Goal: Task Accomplishment & Management: Use online tool/utility

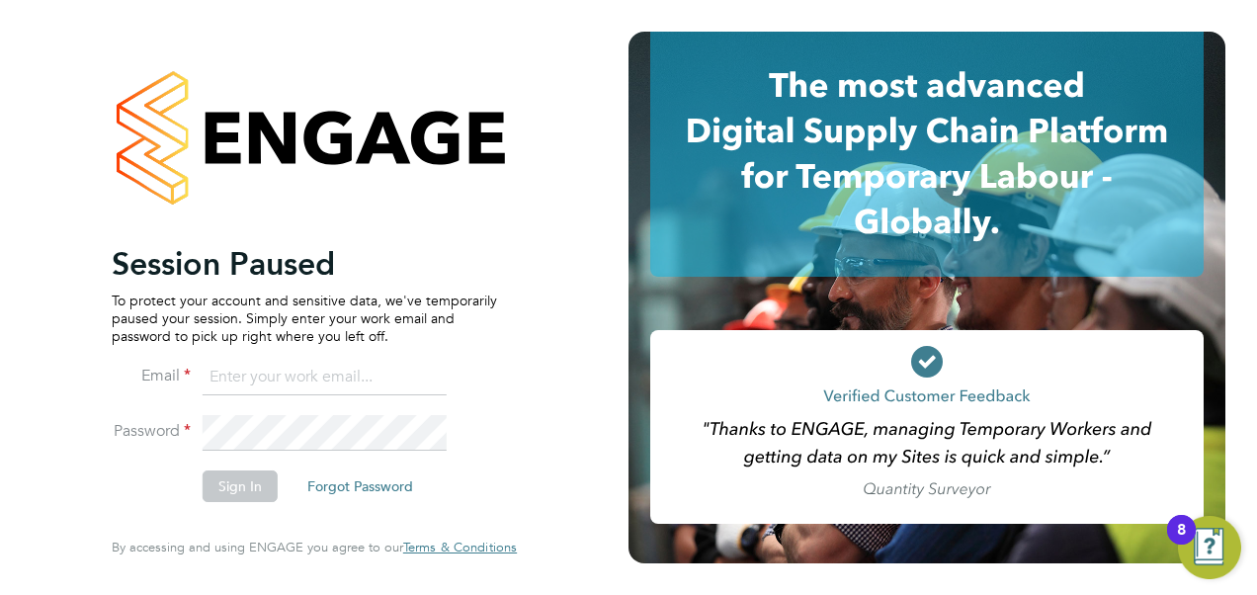
click at [247, 374] on input at bounding box center [325, 378] width 244 height 36
type input "[EMAIL_ADDRESS][PERSON_NAME][DOMAIN_NAME]"
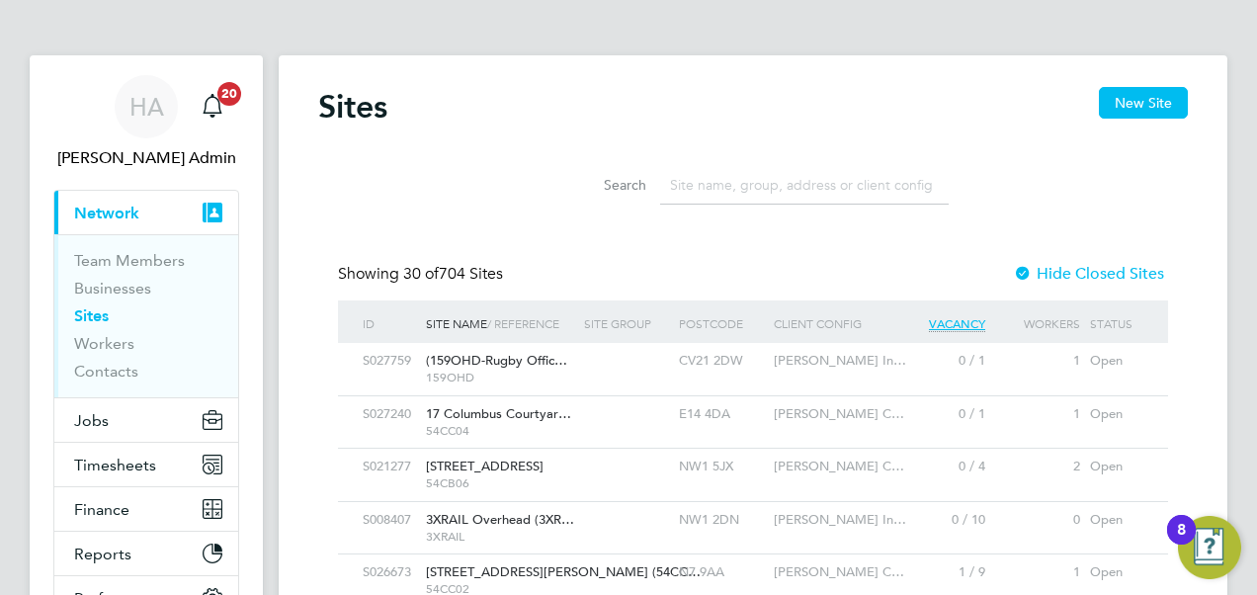
click at [712, 193] on input at bounding box center [804, 185] width 289 height 39
drag, startPoint x: 712, startPoint y: 193, endPoint x: 590, endPoint y: 158, distance: 126.4
click at [590, 158] on li "Search MS" at bounding box center [753, 185] width 441 height 58
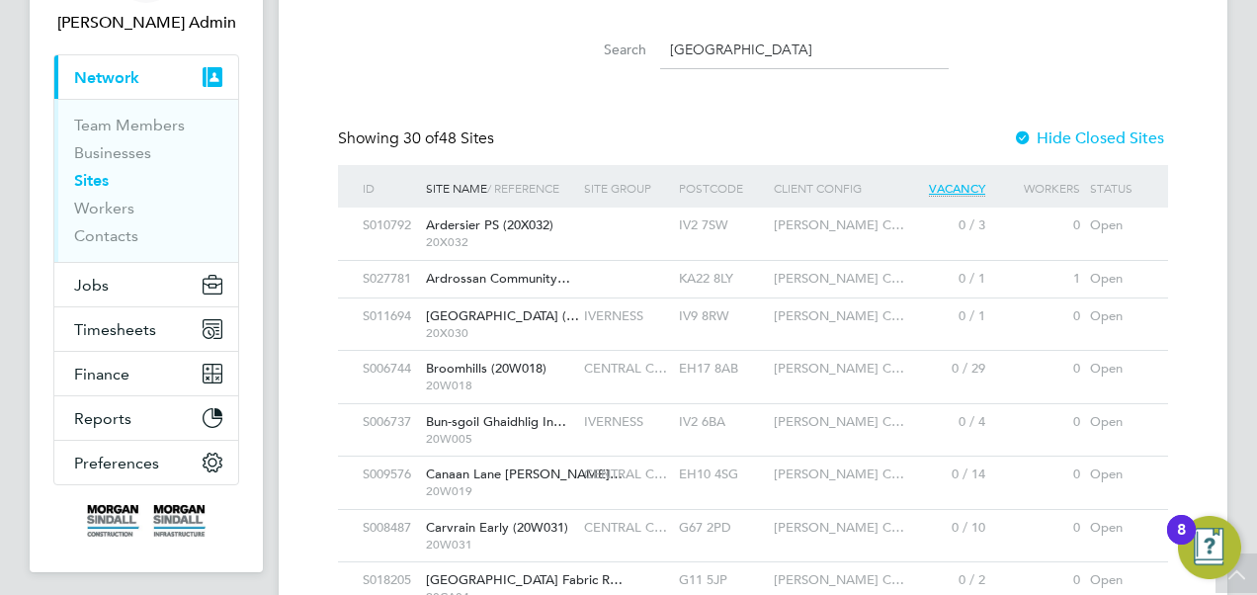
type input "Scotland"
click at [609, 248] on div "S010792 Ardersier PS (20X032) 20X032 IV2 7SW Morgan Sindall C… 0 / 3 0 Open" at bounding box center [753, 233] width 830 height 51
click at [464, 223] on span "Ardersier PS (20X032)" at bounding box center [489, 224] width 127 height 17
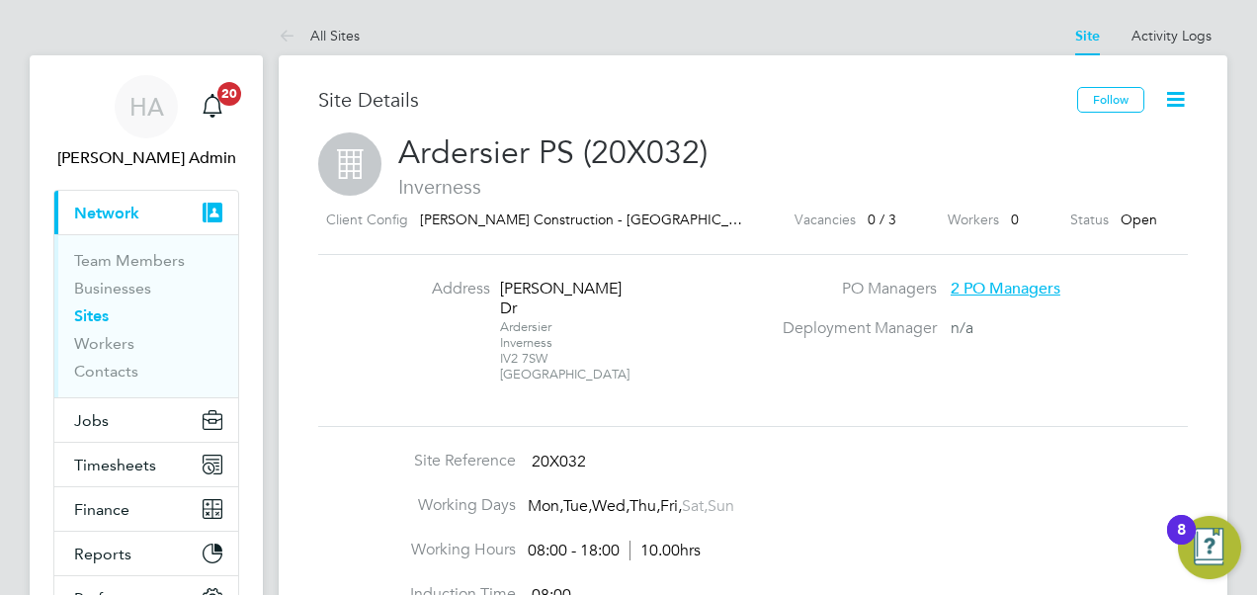
click at [1178, 93] on icon at bounding box center [1175, 99] width 25 height 25
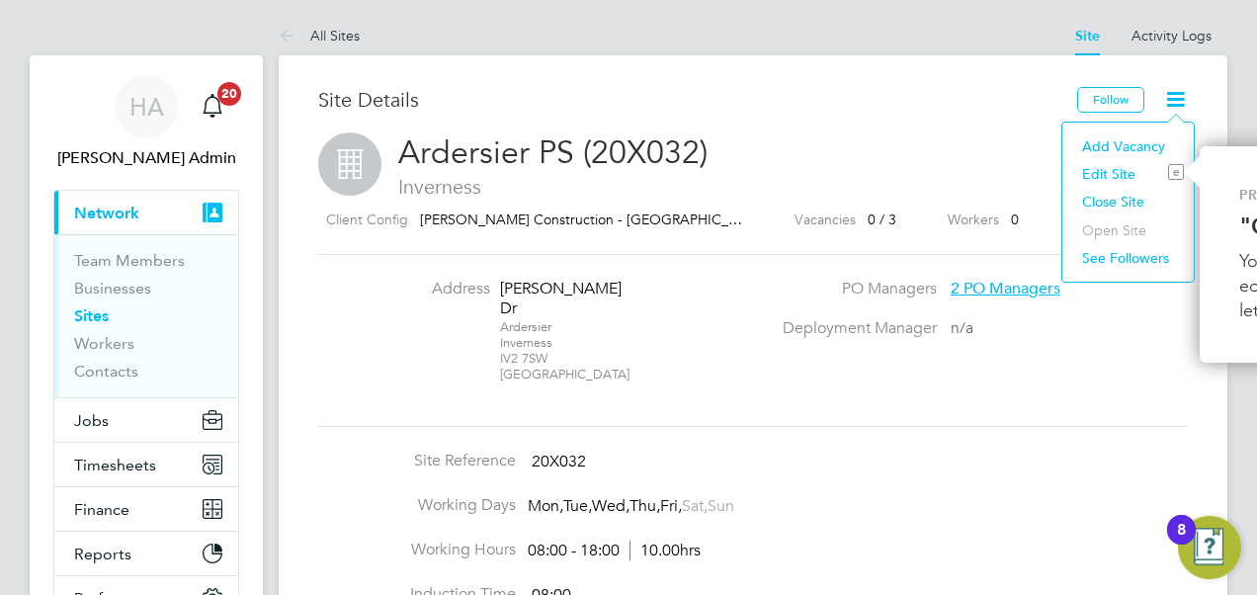
scroll to position [0, 259]
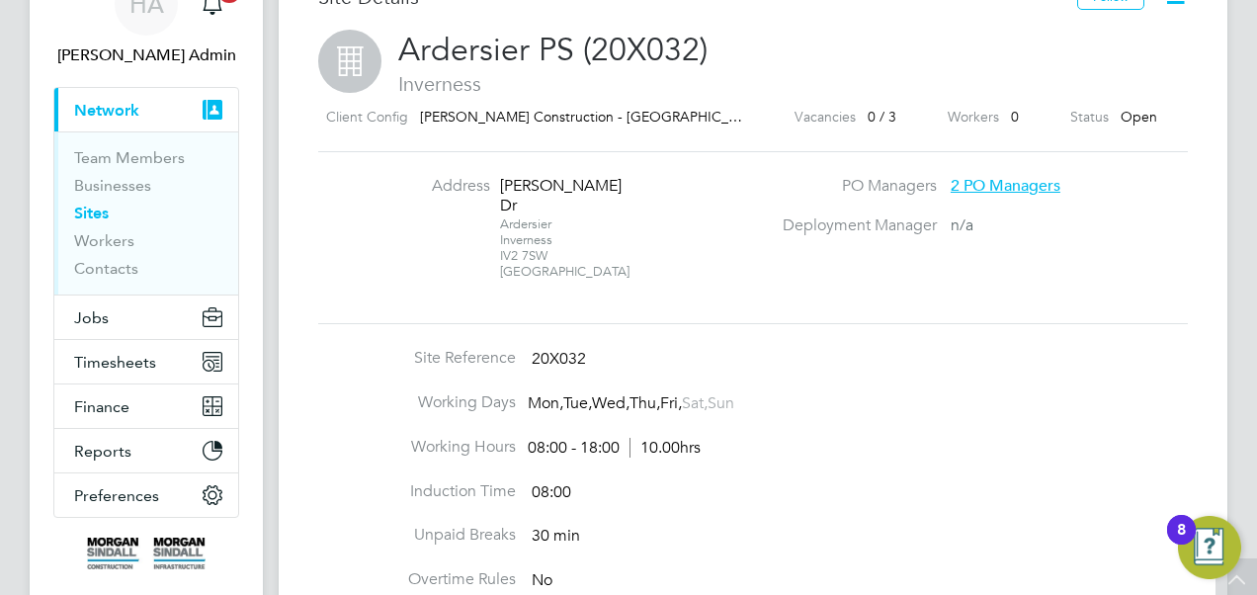
scroll to position [32, 0]
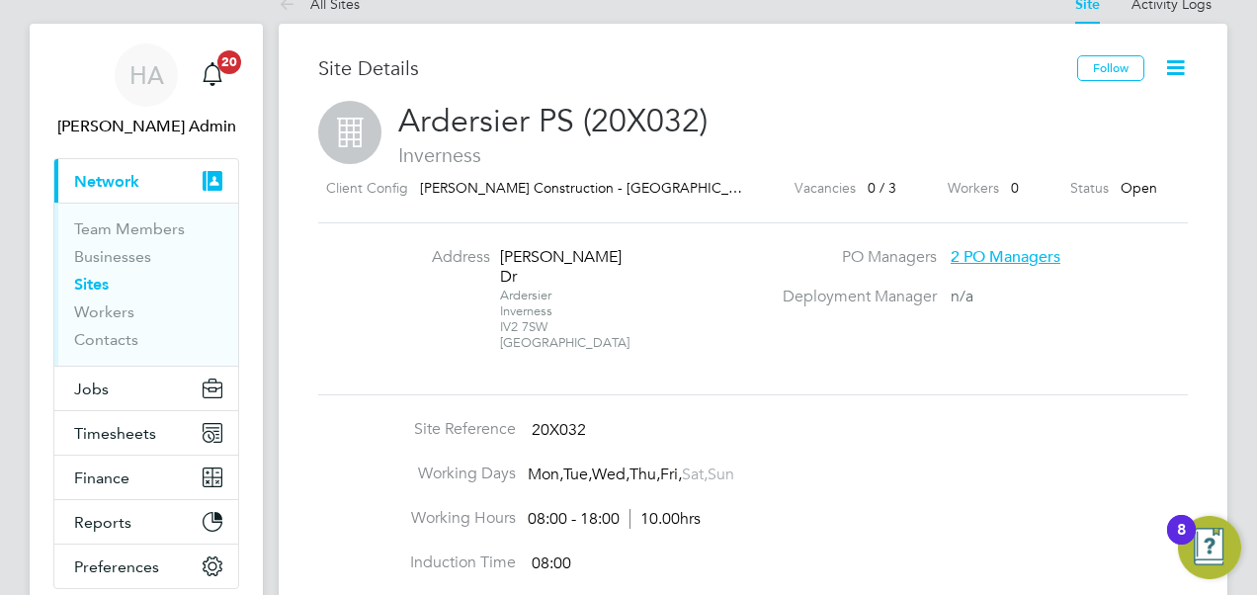
click at [1180, 55] on icon at bounding box center [1175, 67] width 25 height 25
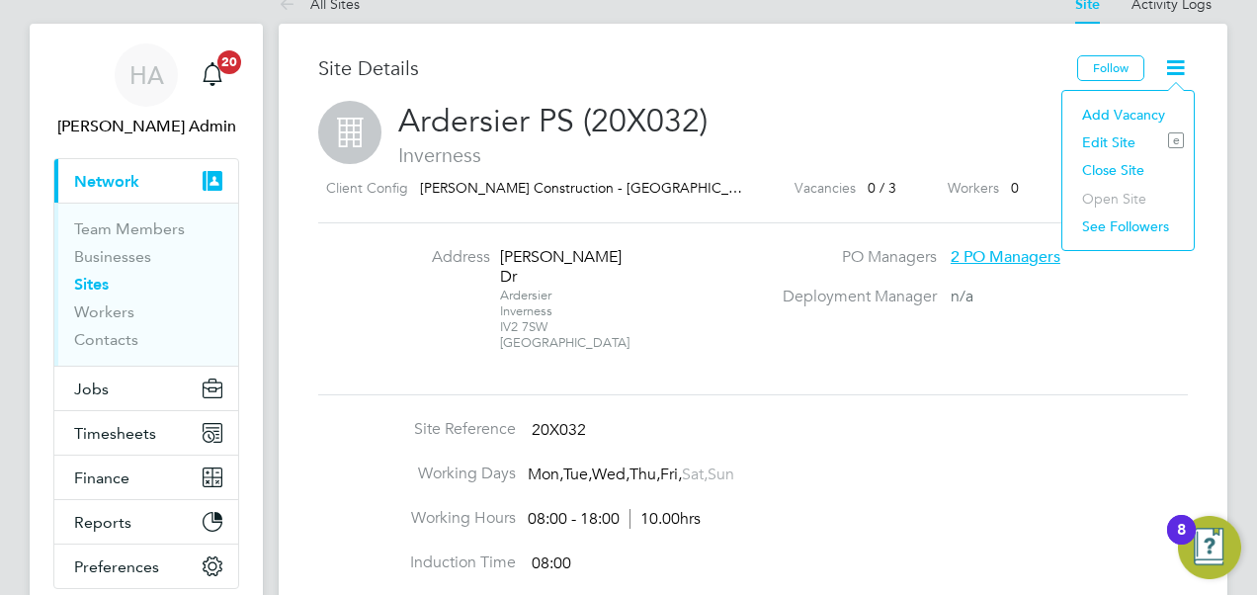
click at [1091, 170] on li "Close Site" at bounding box center [1128, 170] width 112 height 28
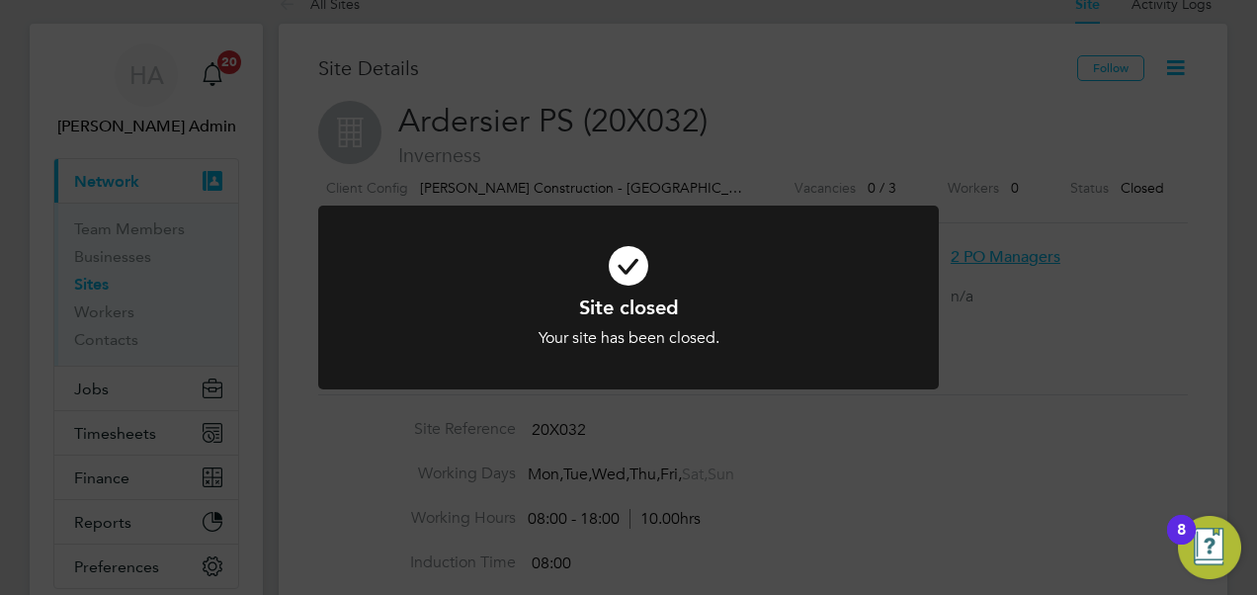
click at [898, 134] on div "Site closed Your site has been closed. Cancel Okay" at bounding box center [628, 297] width 1257 height 595
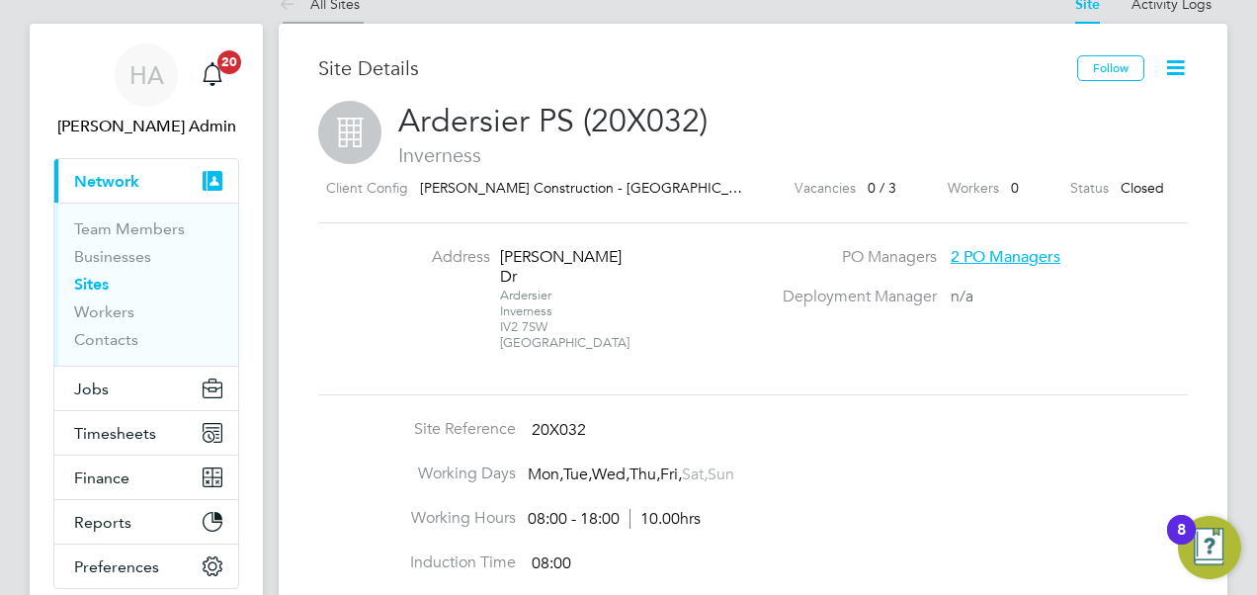
click at [331, 6] on link "All Sites" at bounding box center [319, 4] width 81 height 18
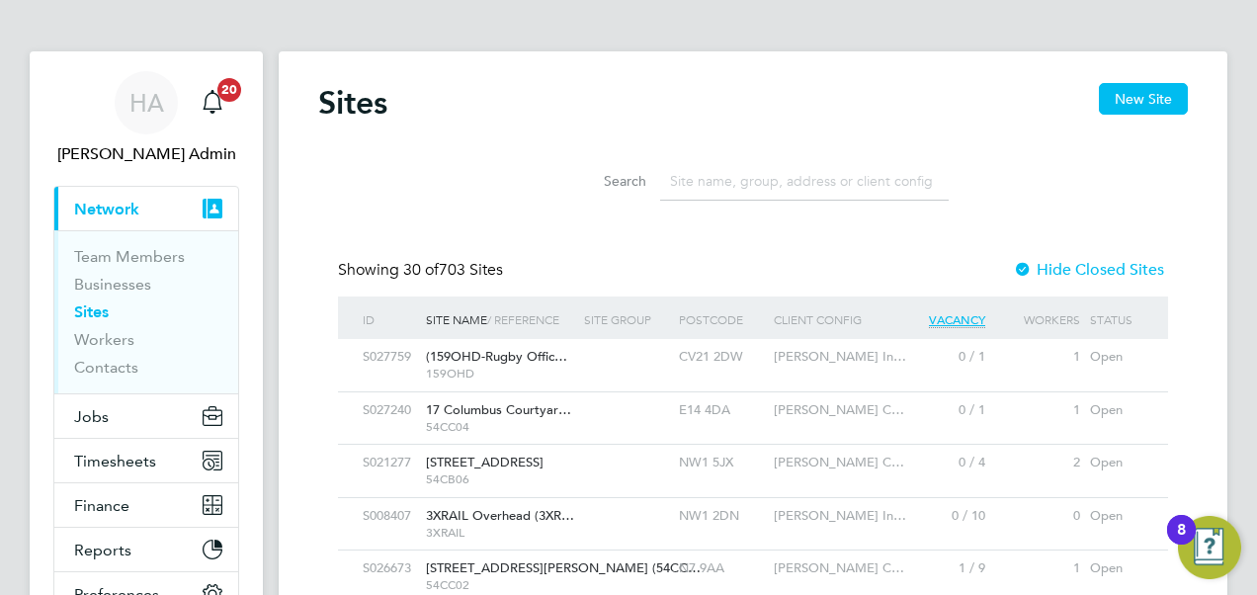
click at [690, 174] on input at bounding box center [804, 181] width 289 height 39
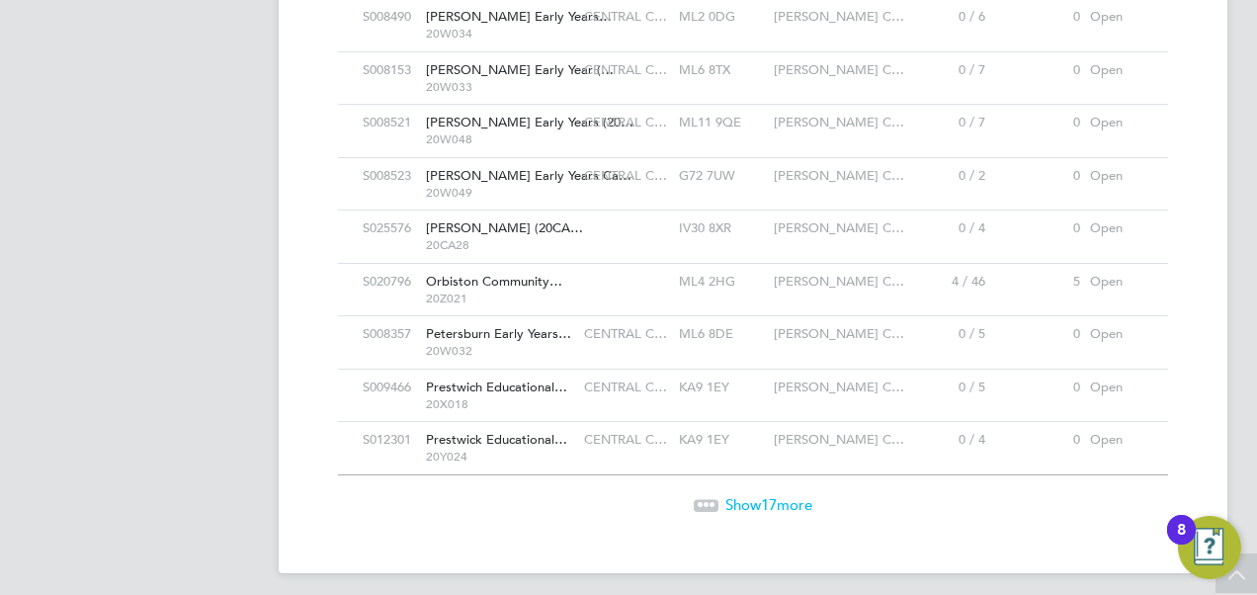
click at [490, 219] on span "Newton Nursey (20CA…" at bounding box center [504, 227] width 157 height 17
click at [518, 381] on span "Prestwich Educational…" at bounding box center [496, 387] width 141 height 17
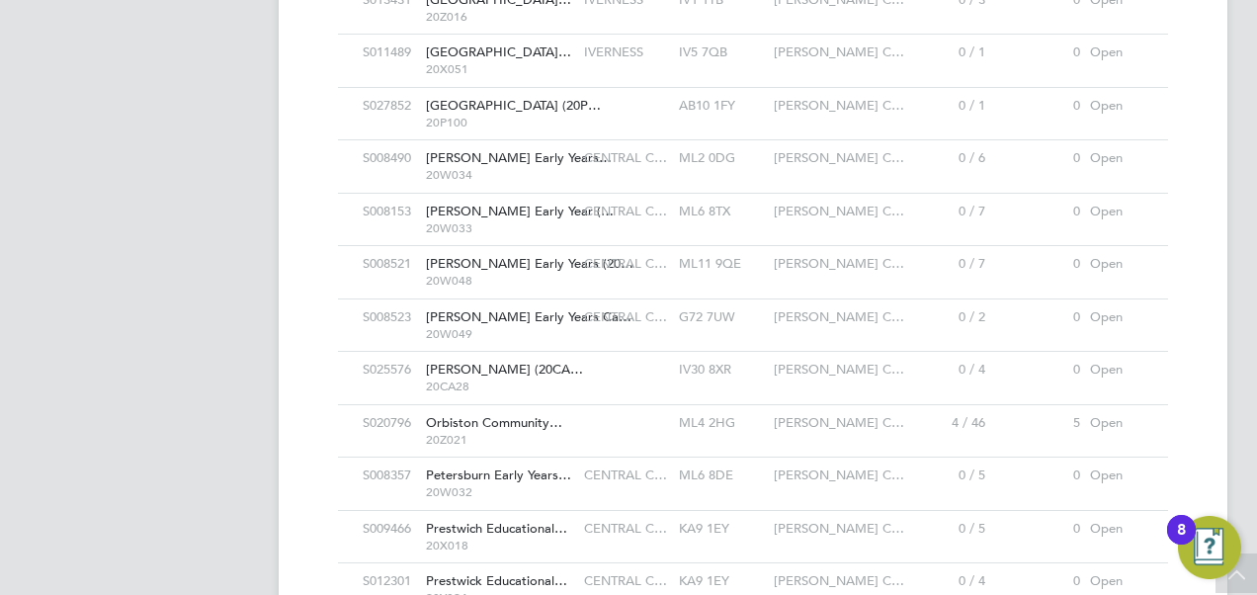
scroll to position [1423, 0]
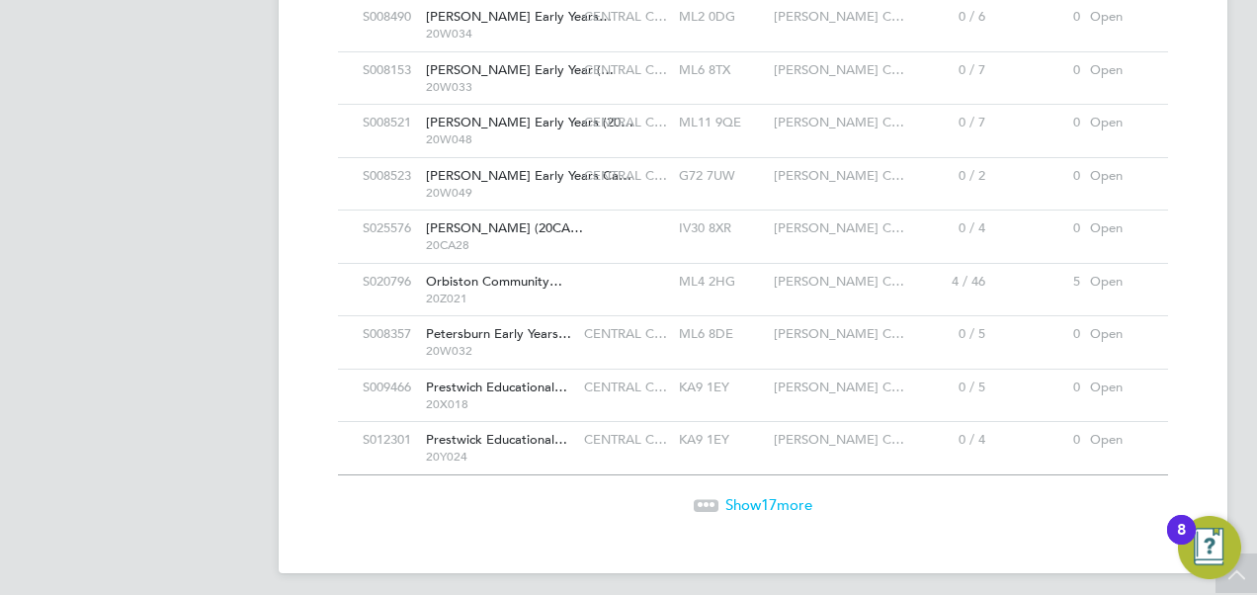
click at [747, 495] on span "Show 17 more" at bounding box center [768, 504] width 87 height 19
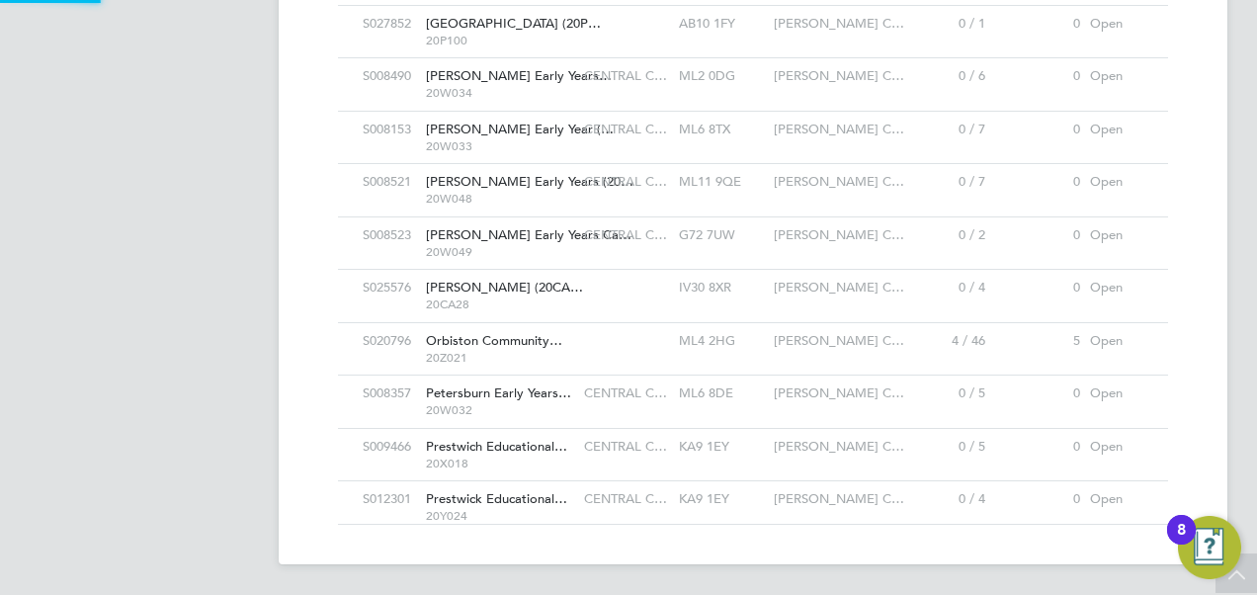
scroll to position [10, 10]
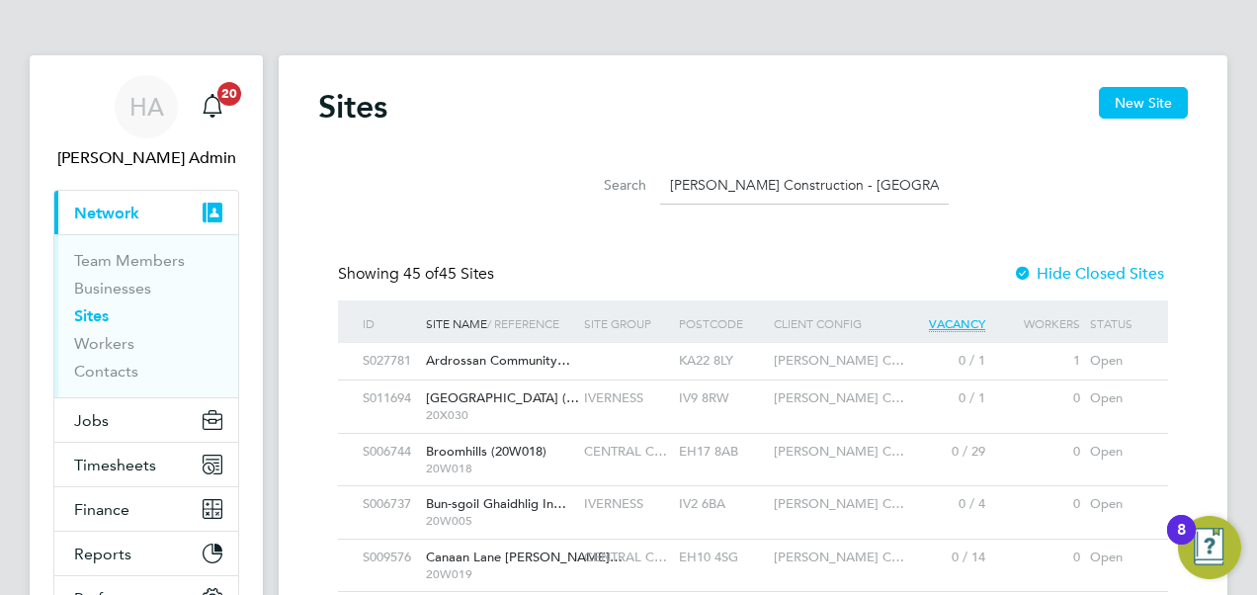
drag, startPoint x: 945, startPoint y: 186, endPoint x: 551, endPoint y: 186, distance: 393.3
click at [551, 186] on li "Search Morgan Sindall Construction - Scotland" at bounding box center [753, 185] width 441 height 58
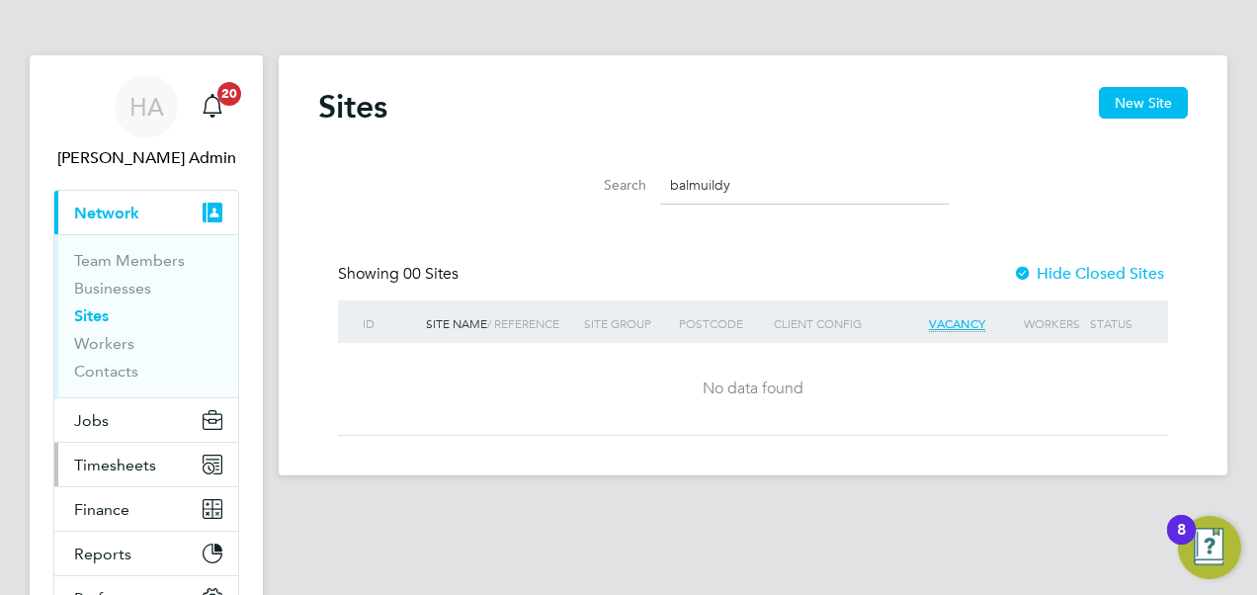
type input "balmuildy"
click at [89, 462] on span "Timesheets" at bounding box center [115, 465] width 82 height 19
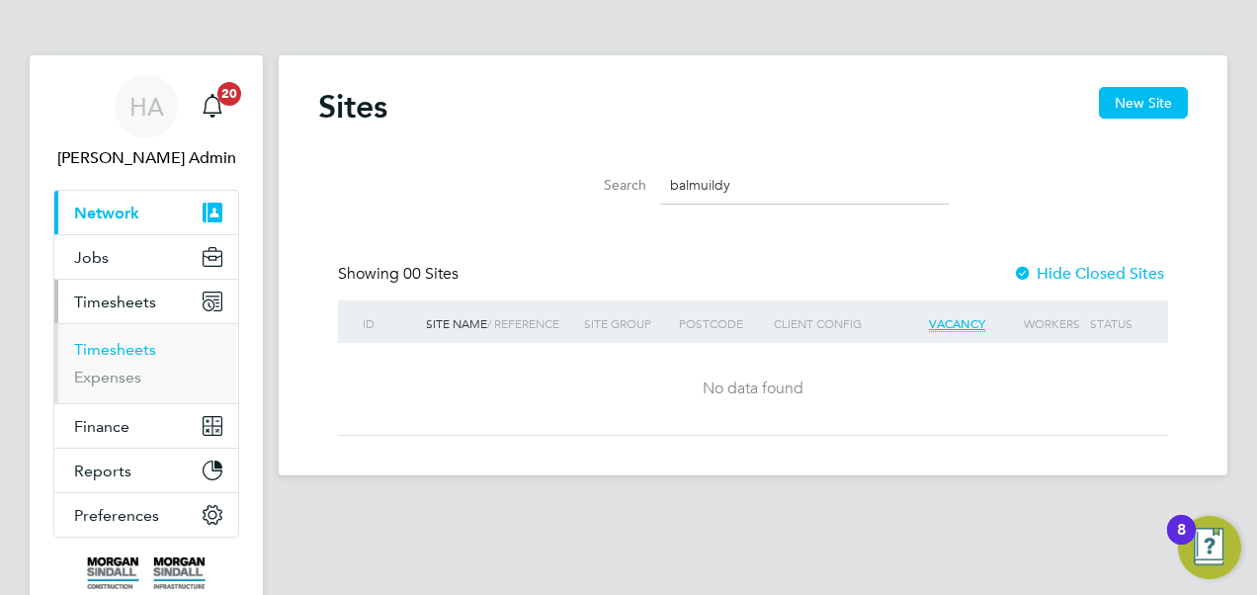
click at [125, 341] on link "Timesheets" at bounding box center [115, 349] width 82 height 19
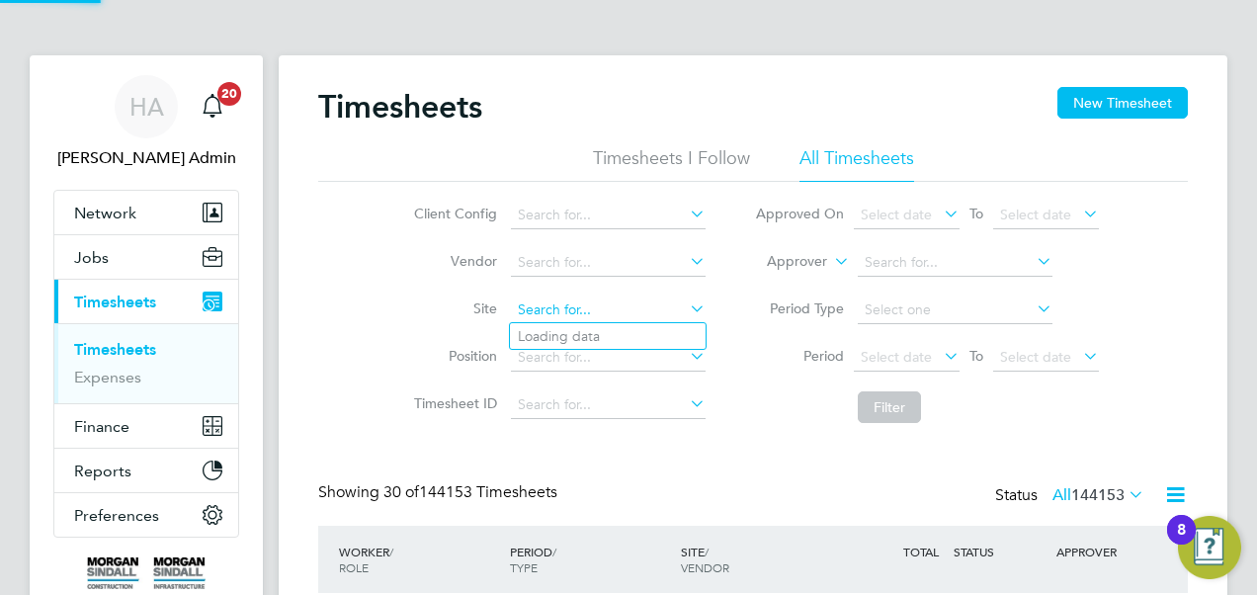
click at [545, 318] on input at bounding box center [608, 310] width 195 height 28
type input "Balmu"
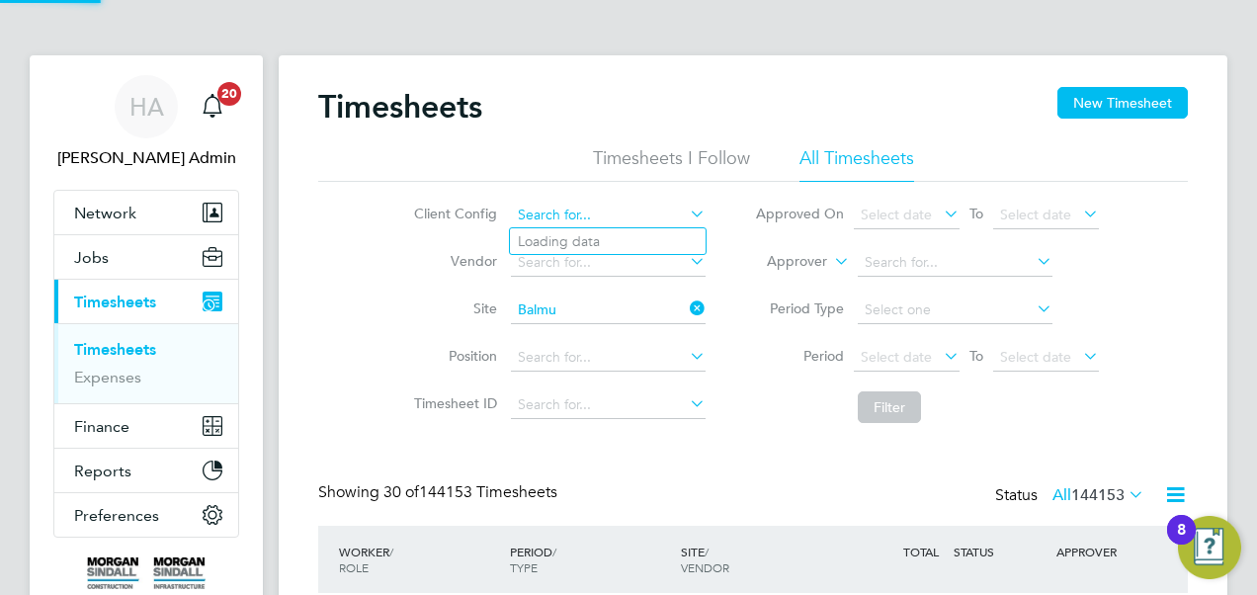
click at [564, 218] on input at bounding box center [608, 216] width 195 height 28
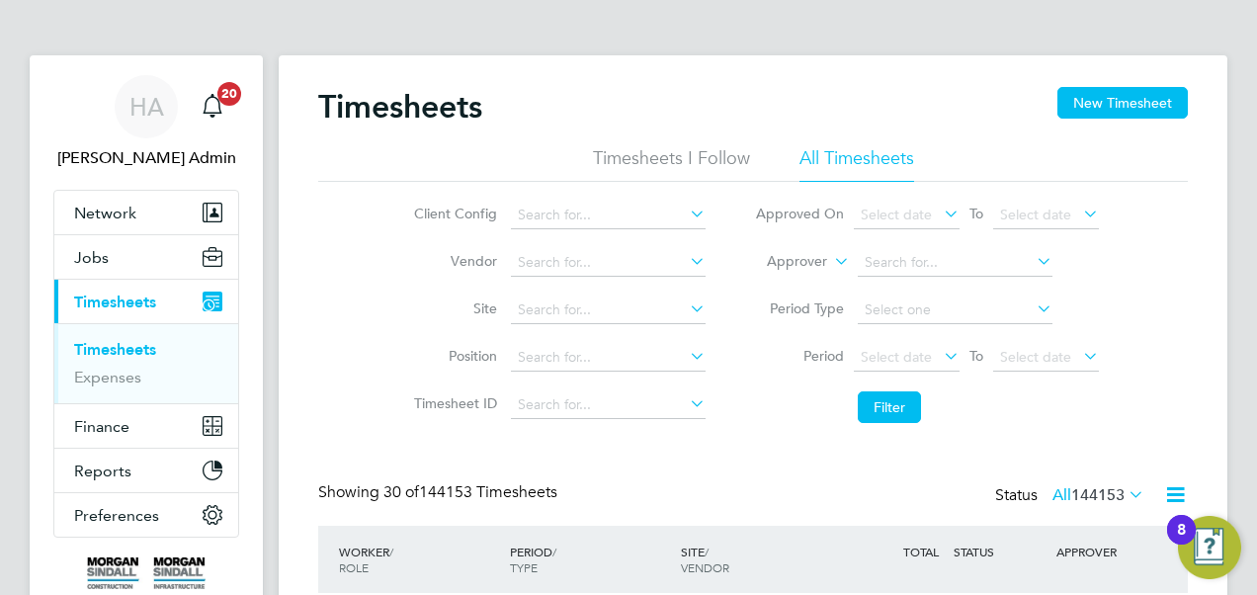
click at [596, 364] on li "Morgan Sindall Construction - Scotland" at bounding box center [781, 376] width 542 height 27
type input "Morgan Sindall Construction - Scotland"
click at [905, 352] on span "Select date" at bounding box center [896, 357] width 71 height 18
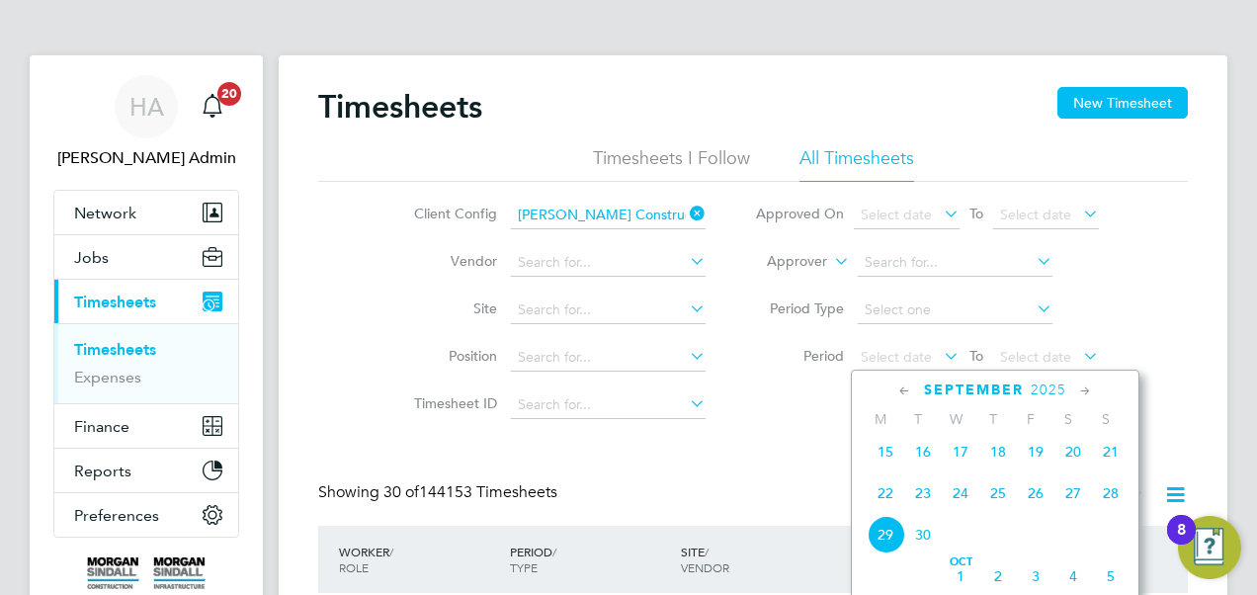
click at [900, 389] on icon at bounding box center [904, 391] width 19 height 22
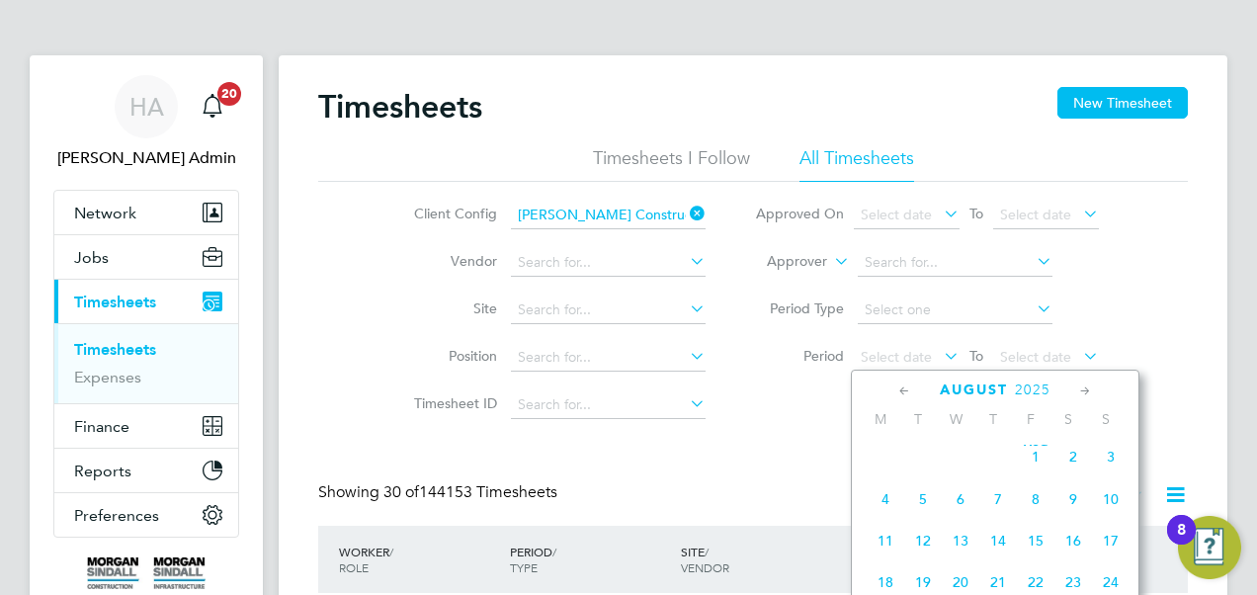
click at [900, 389] on icon at bounding box center [904, 391] width 19 height 22
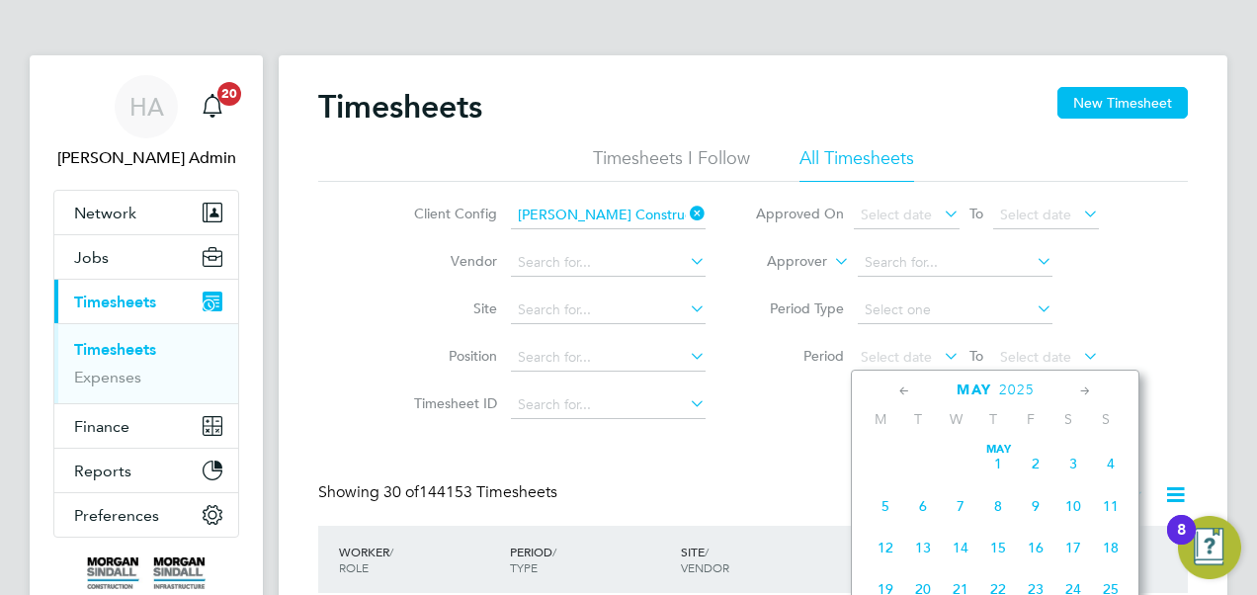
click at [900, 389] on icon at bounding box center [904, 391] width 19 height 22
click at [901, 397] on icon at bounding box center [904, 391] width 19 height 22
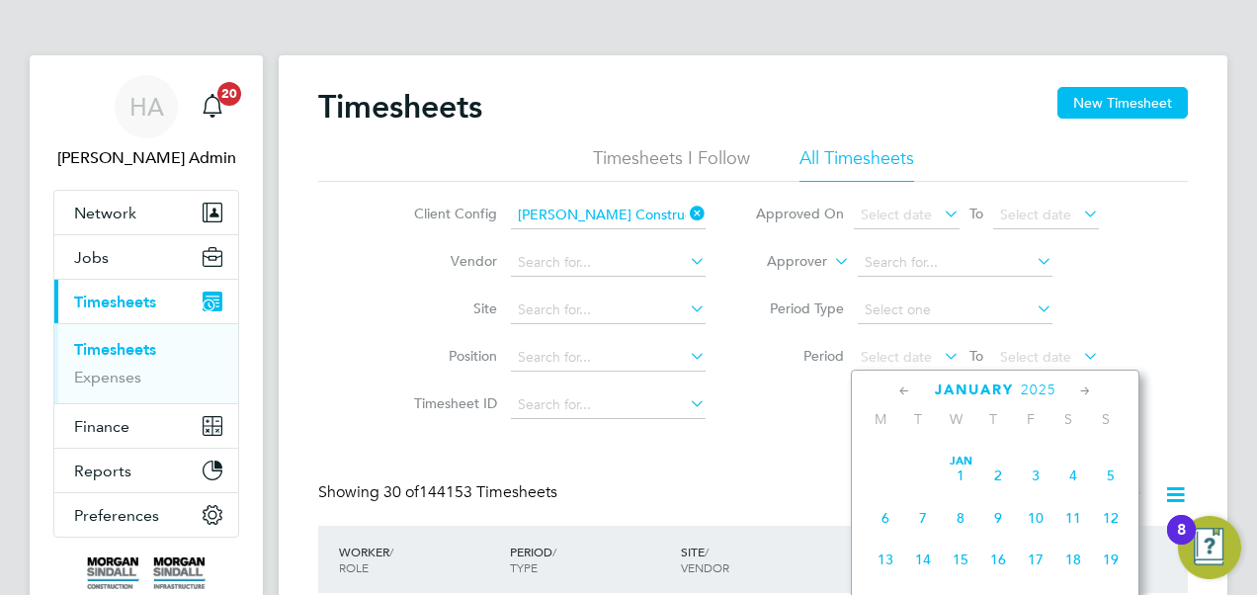
click at [1002, 503] on div "Jan 1 2 3 4 5 6 7 8 9 10 11 12 13 14 15 16 17 18 19 20 21 22 23 24 25 26 27 28 …" at bounding box center [1008, 561] width 292 height 209
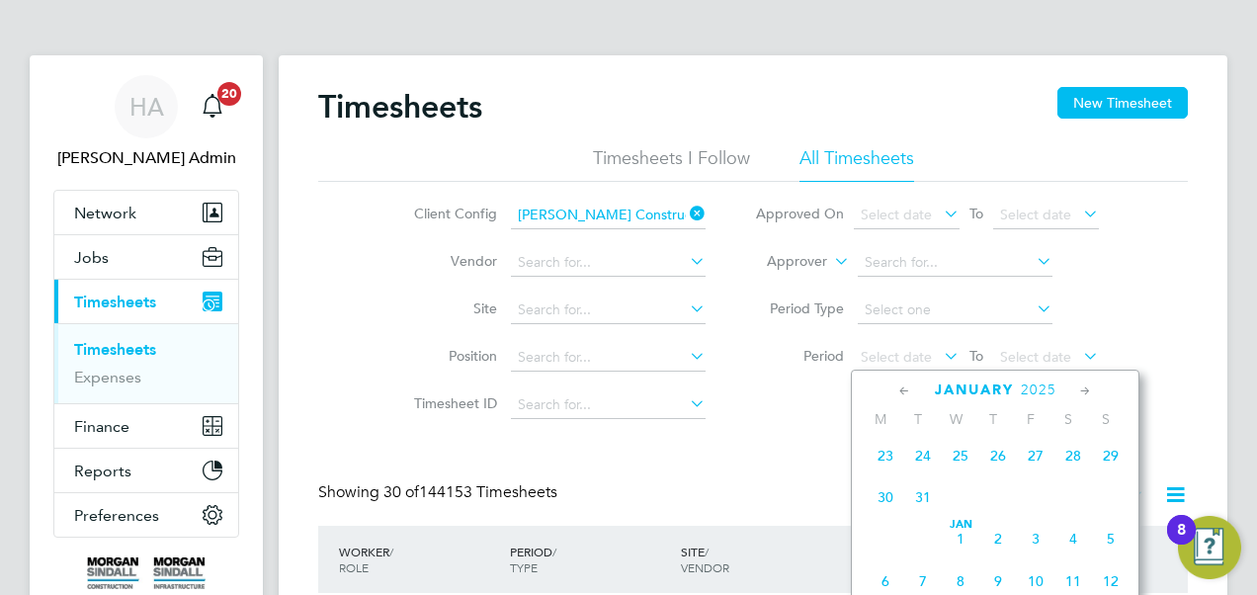
click at [879, 496] on span "30" at bounding box center [886, 497] width 38 height 38
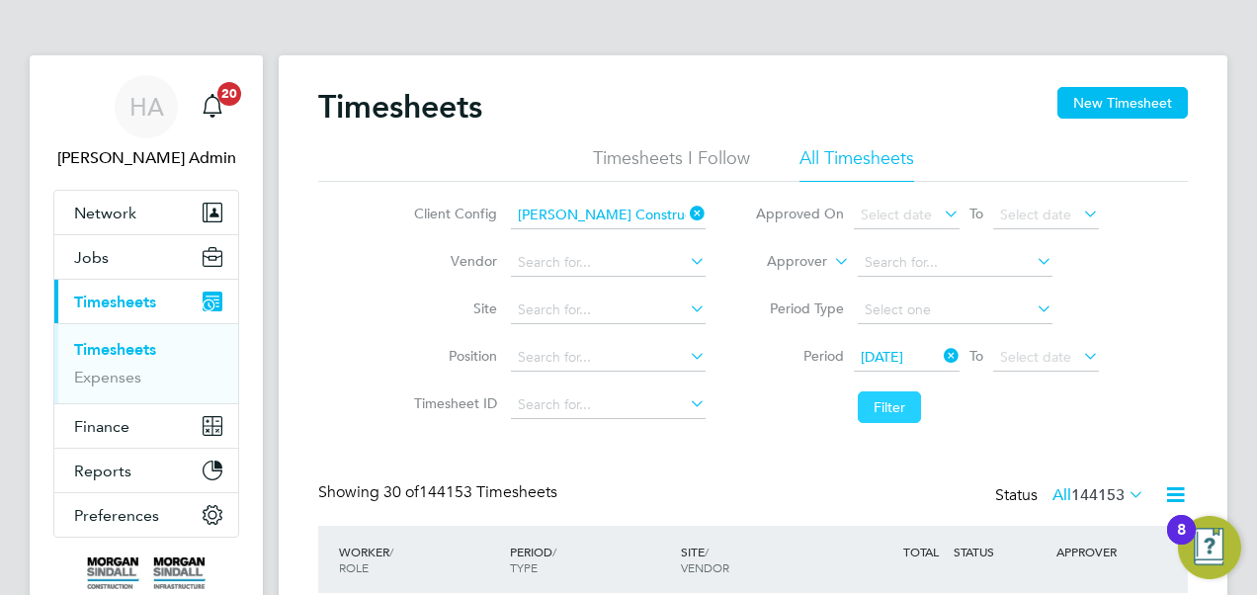
click at [887, 404] on button "Filter" at bounding box center [889, 407] width 63 height 32
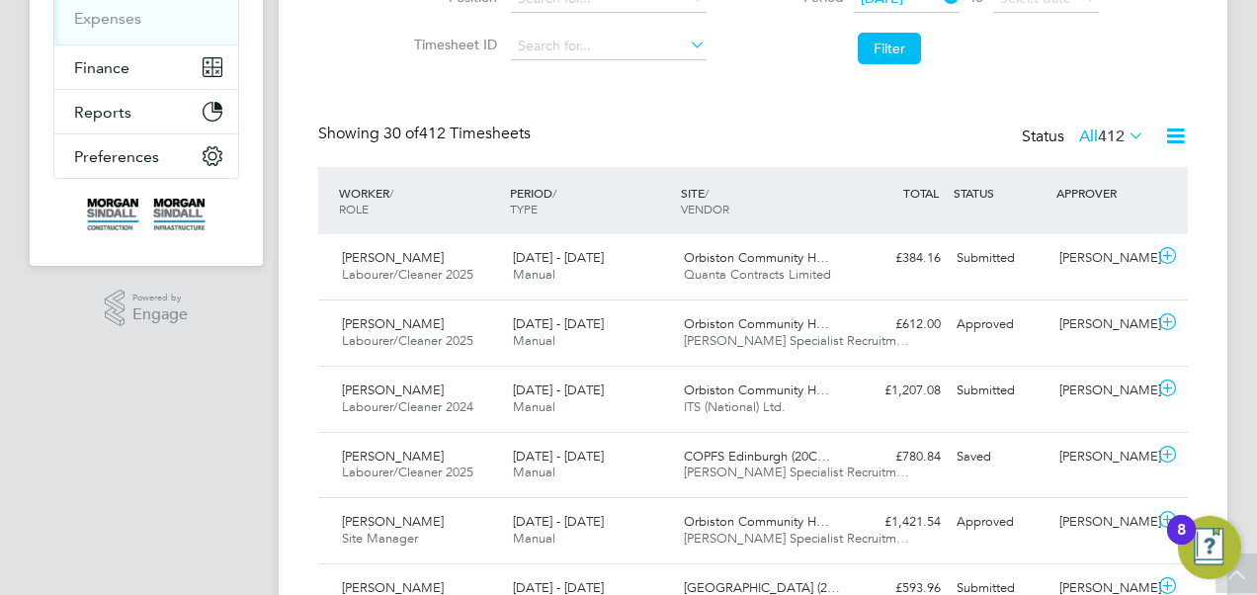
click at [1178, 124] on icon at bounding box center [1175, 136] width 25 height 25
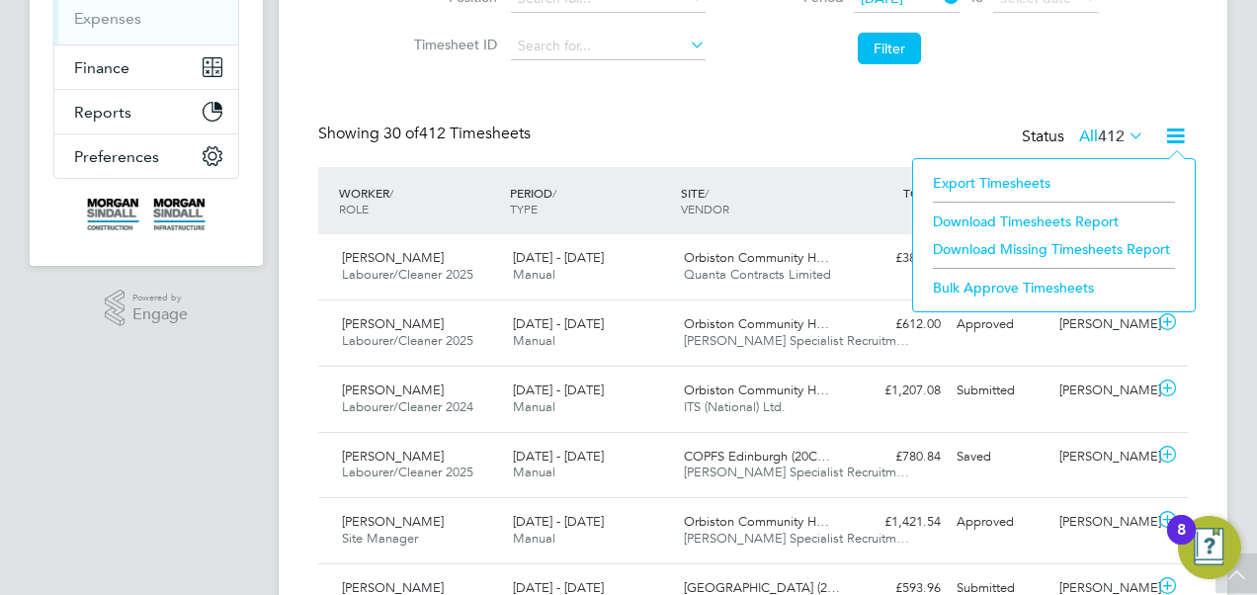
click at [950, 216] on li "Download Timesheets Report" at bounding box center [1054, 222] width 262 height 28
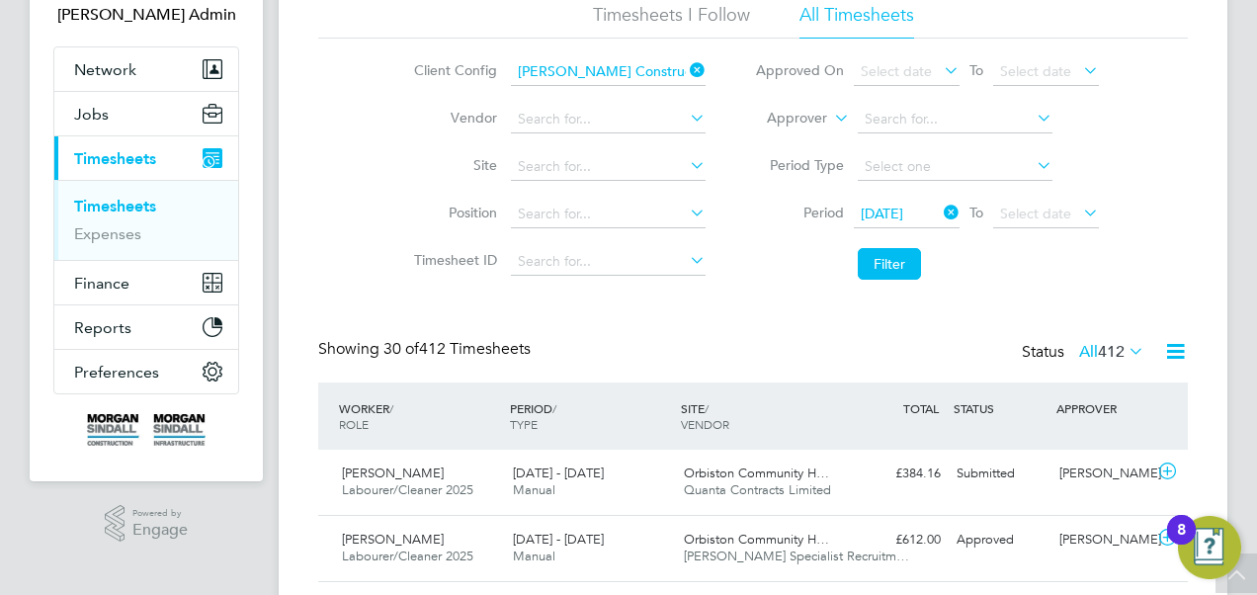
scroll to position [139, 0]
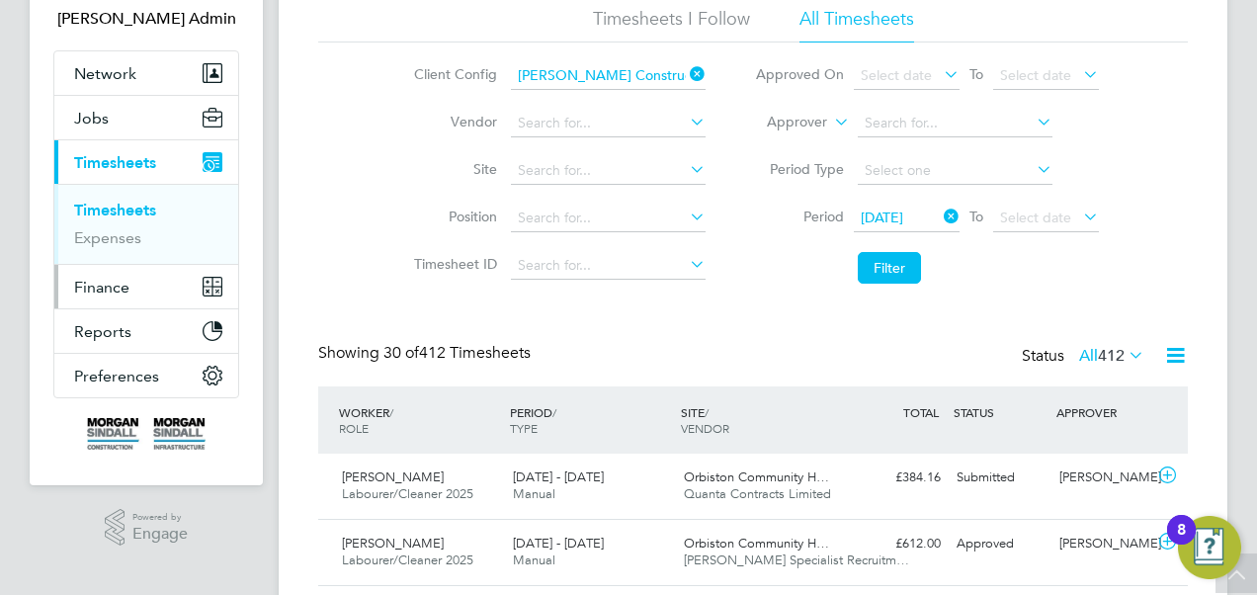
click at [127, 284] on span "Finance" at bounding box center [101, 287] width 55 height 19
click at [127, 243] on link "Expenses" at bounding box center [107, 237] width 67 height 19
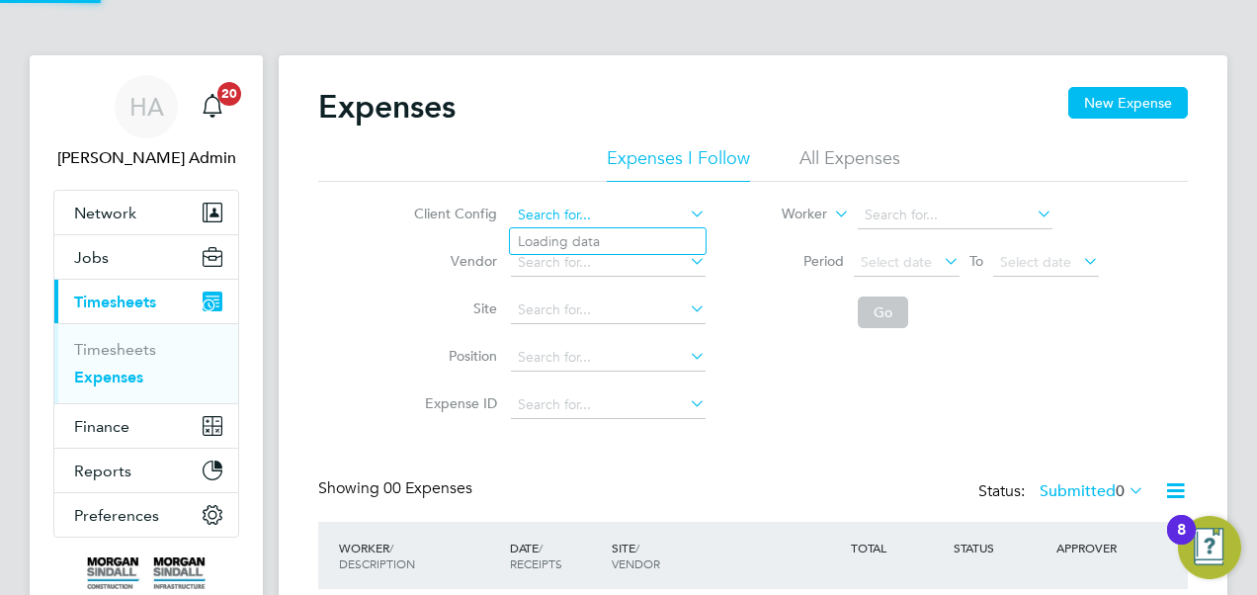
click at [553, 217] on input at bounding box center [608, 216] width 195 height 28
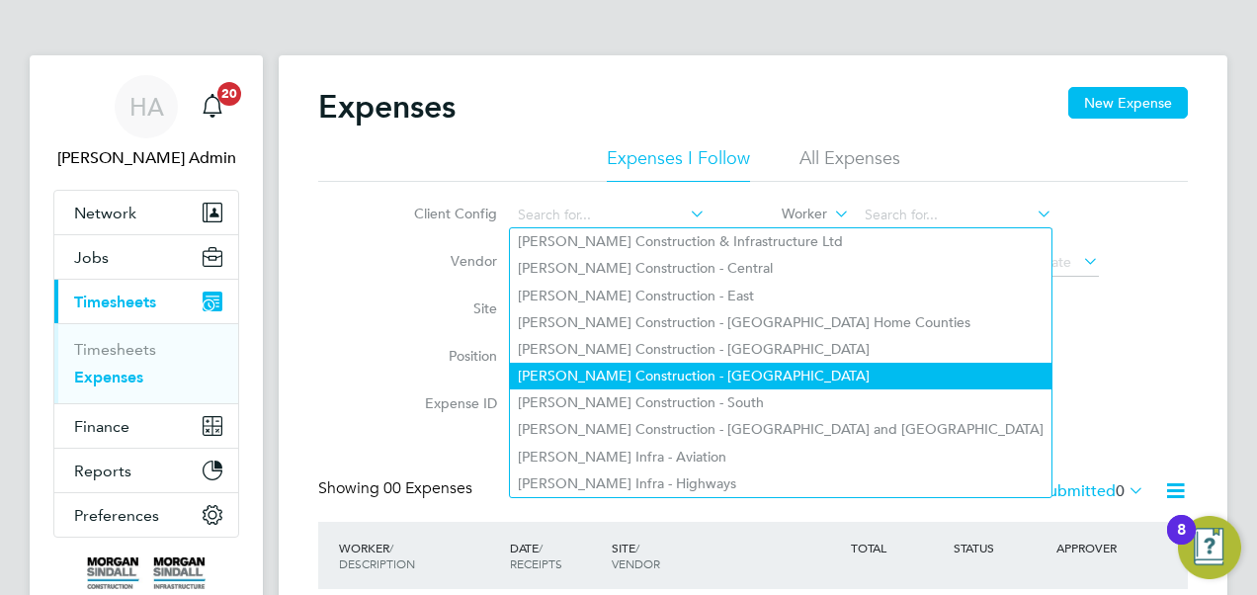
click at [590, 377] on li "Morgan Sindall Construction - Scotland" at bounding box center [781, 376] width 542 height 27
type input "Morgan Sindall Construction - Scotland"
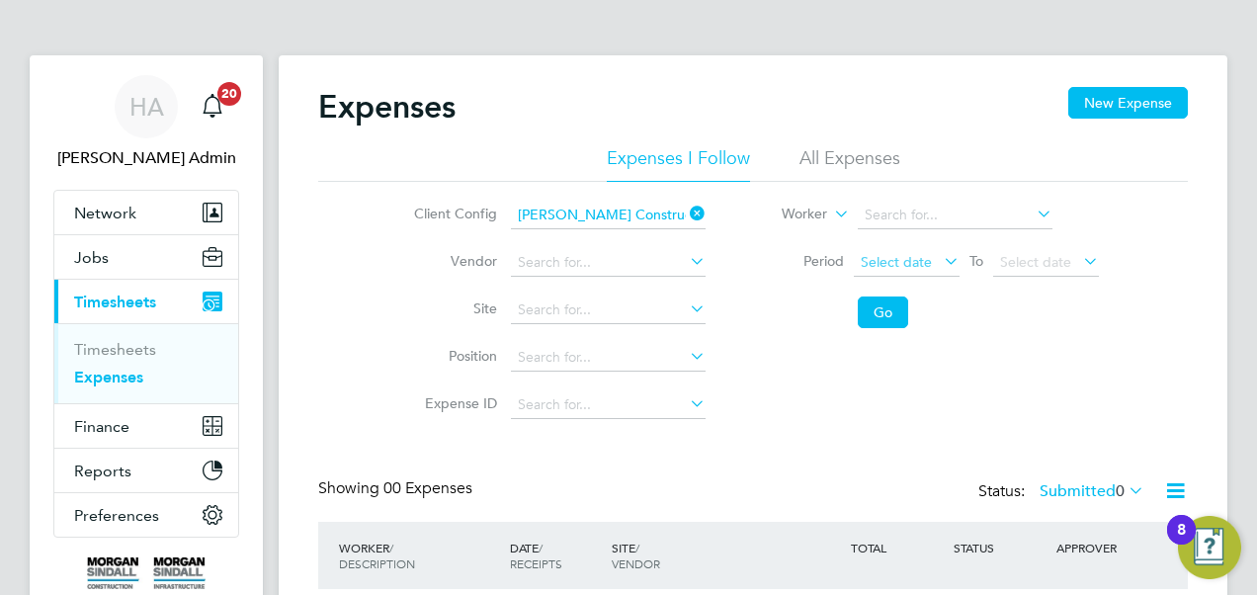
click at [888, 252] on span "Select date" at bounding box center [907, 263] width 106 height 27
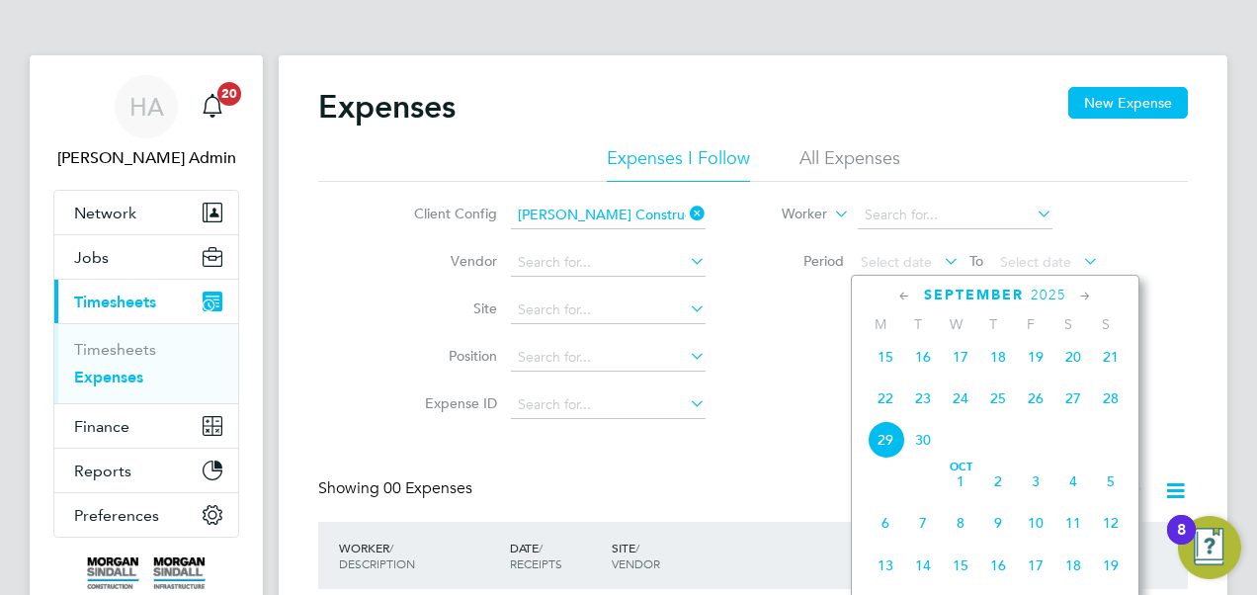
click at [900, 296] on icon at bounding box center [904, 297] width 19 height 22
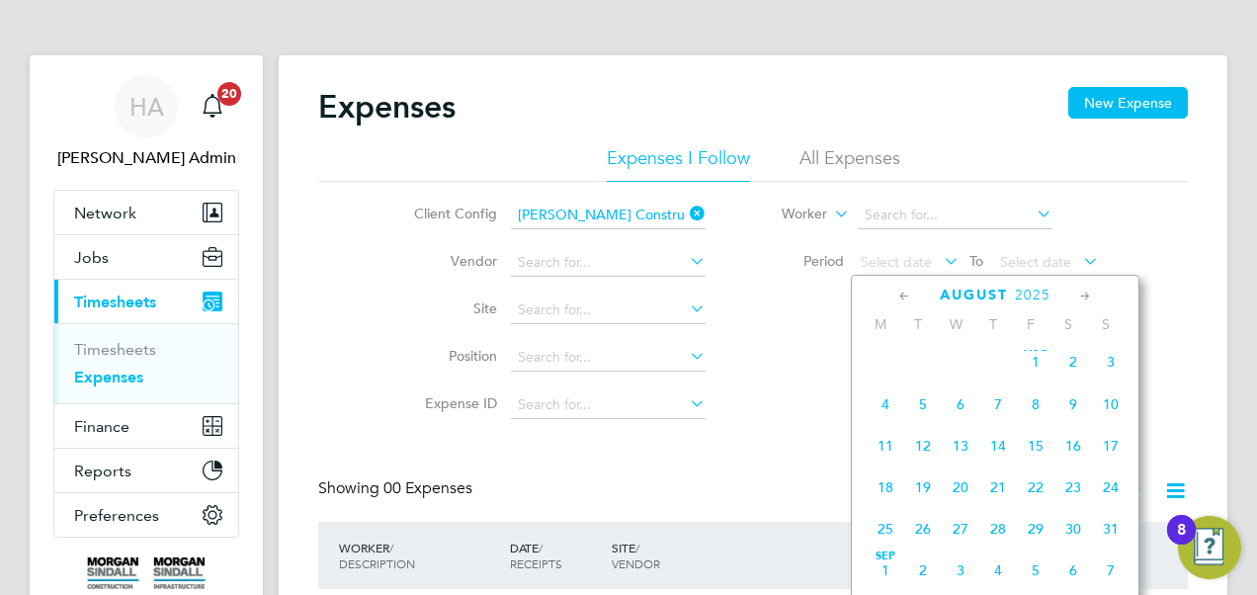
click at [900, 296] on icon at bounding box center [904, 297] width 19 height 22
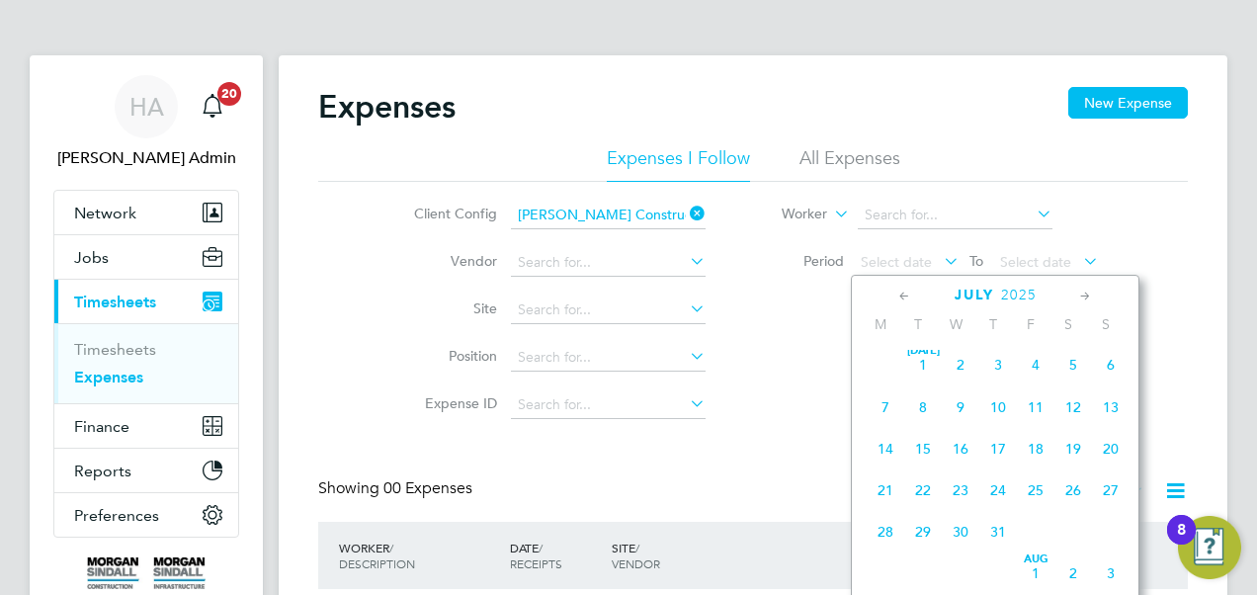
click at [900, 296] on icon at bounding box center [904, 297] width 19 height 22
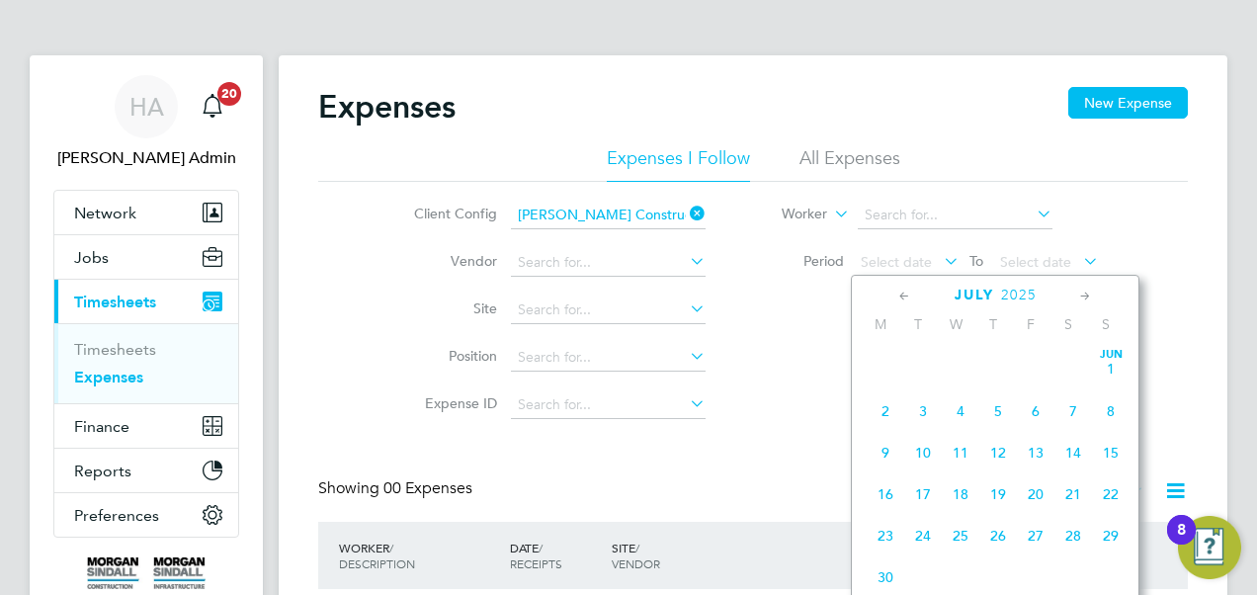
click at [900, 296] on icon at bounding box center [904, 297] width 19 height 22
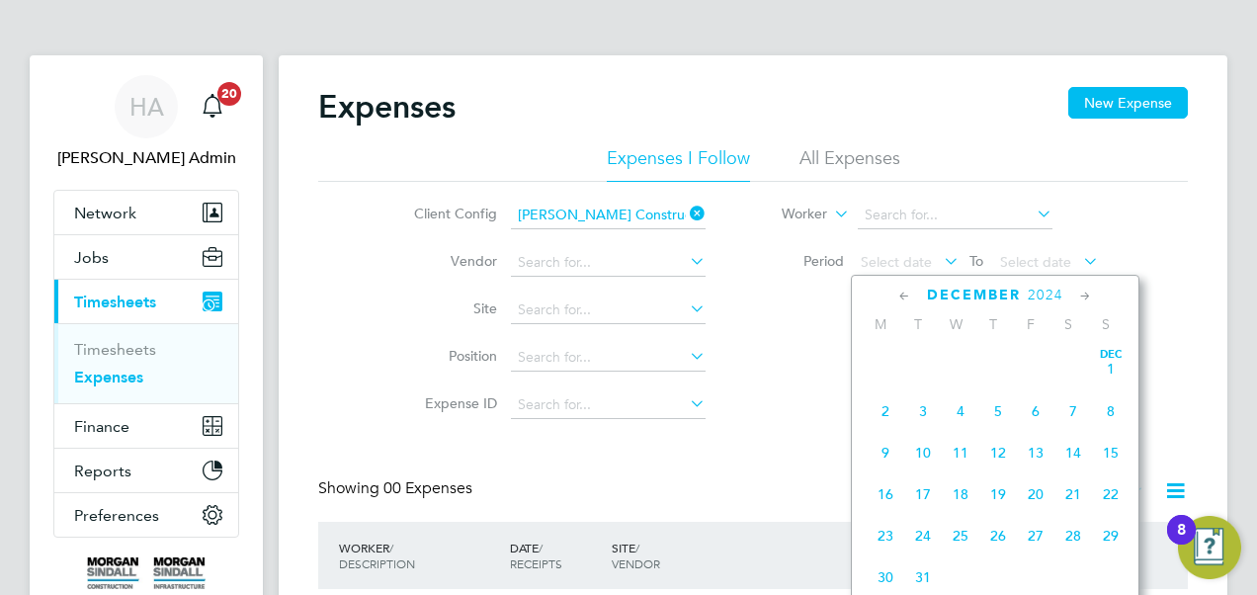
click at [884, 566] on span "30" at bounding box center [886, 577] width 38 height 38
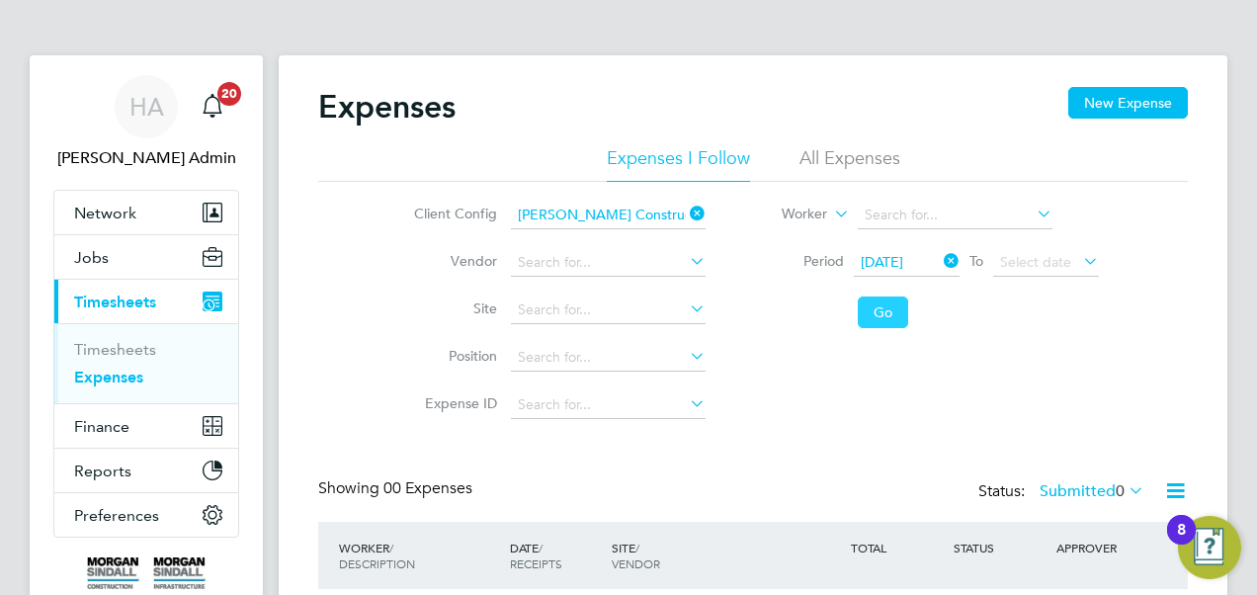
click at [874, 313] on button "Go" at bounding box center [883, 312] width 50 height 32
click at [77, 258] on span "Jobs" at bounding box center [91, 257] width 35 height 19
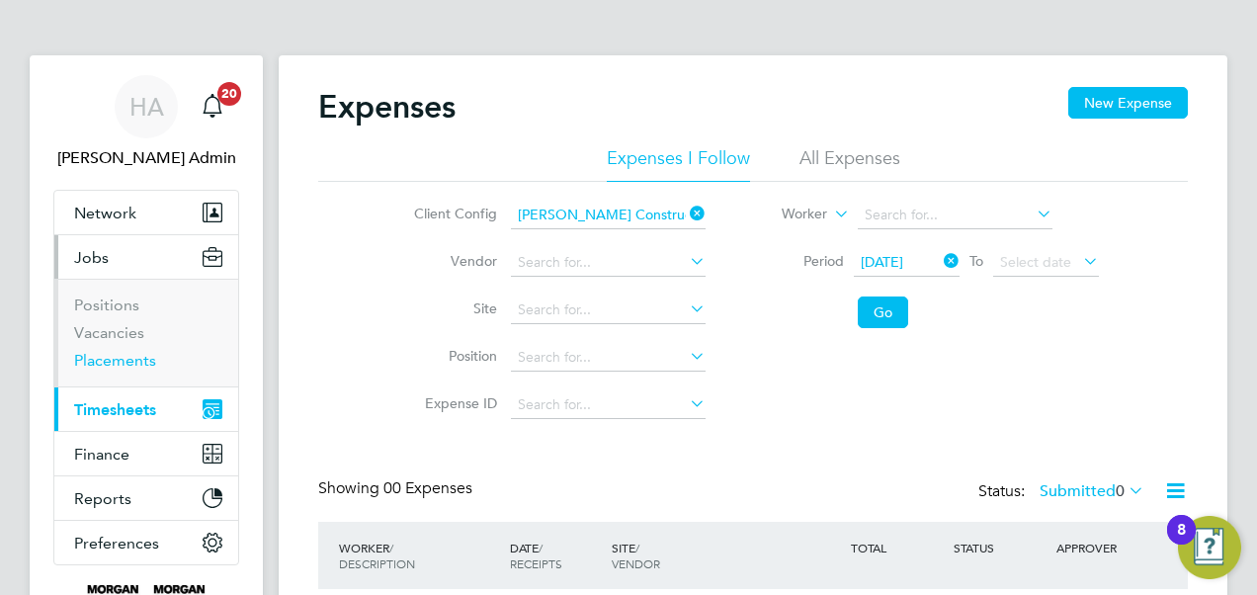
click at [97, 358] on link "Placements" at bounding box center [115, 360] width 82 height 19
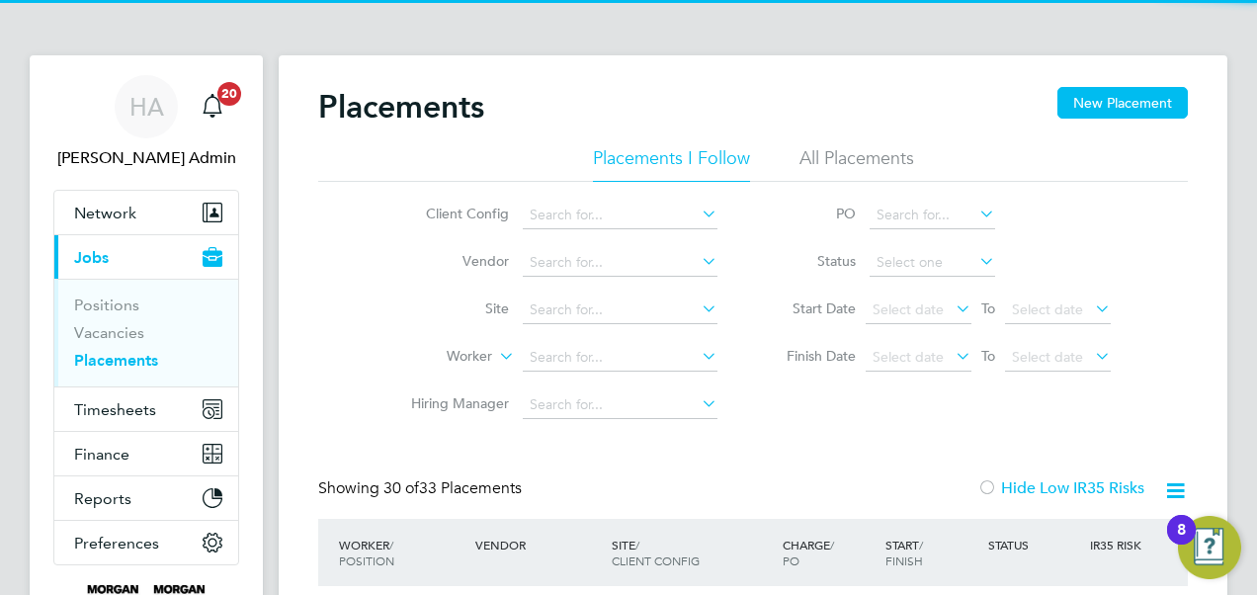
scroll to position [56, 137]
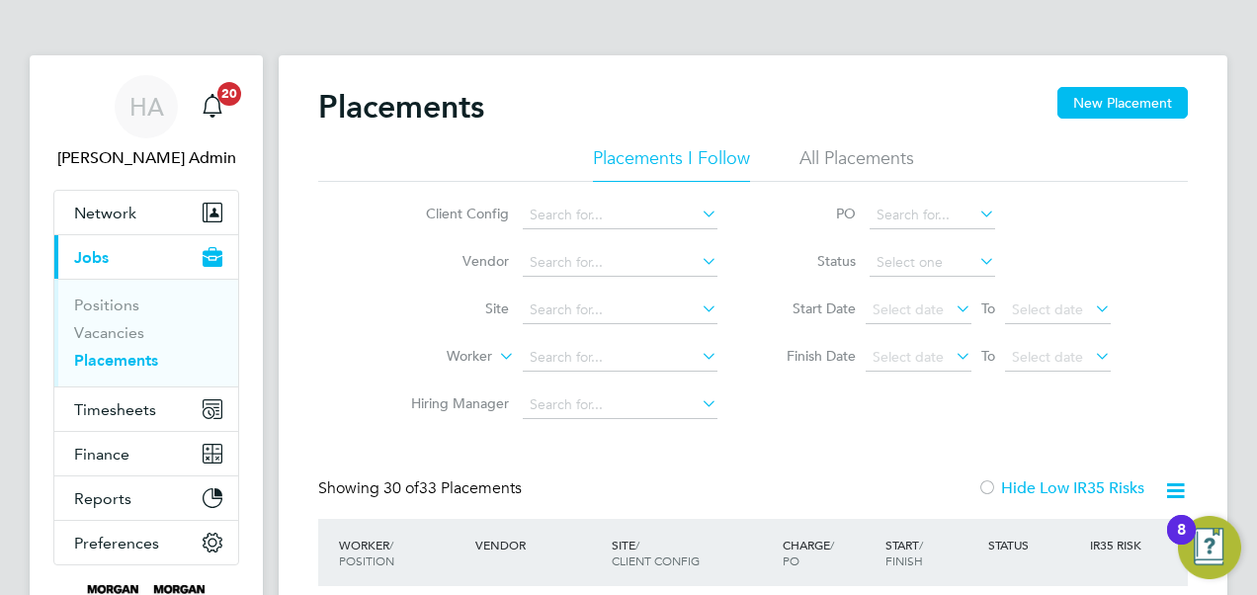
click at [1182, 492] on icon at bounding box center [1175, 490] width 25 height 25
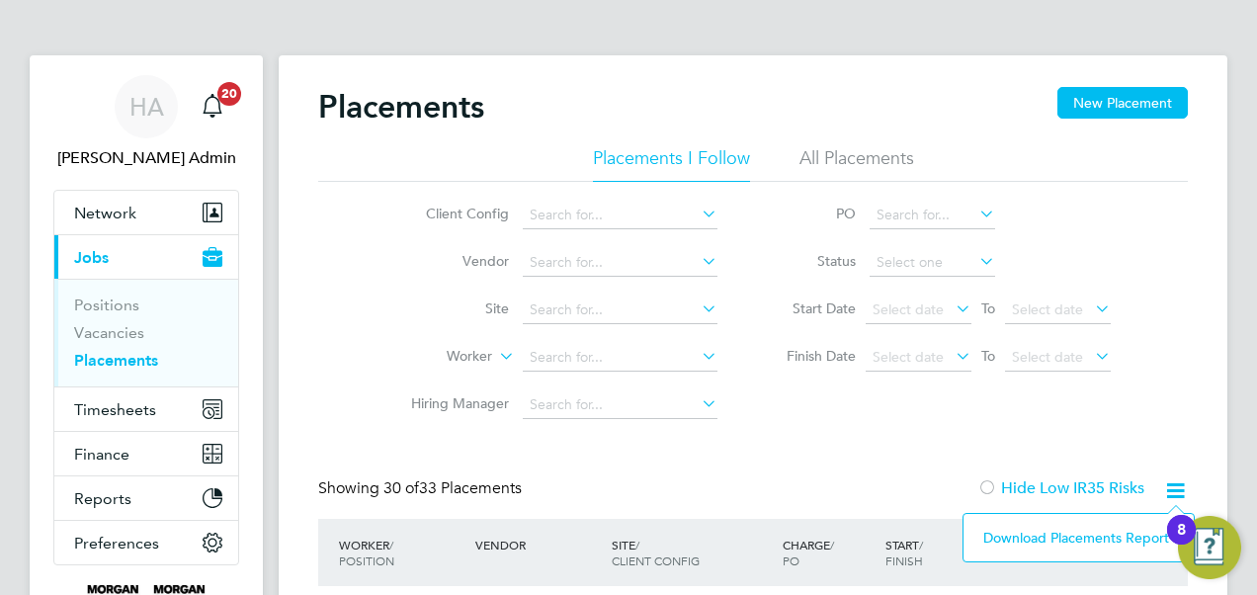
click at [852, 138] on div "Placements New Placement" at bounding box center [753, 116] width 870 height 59
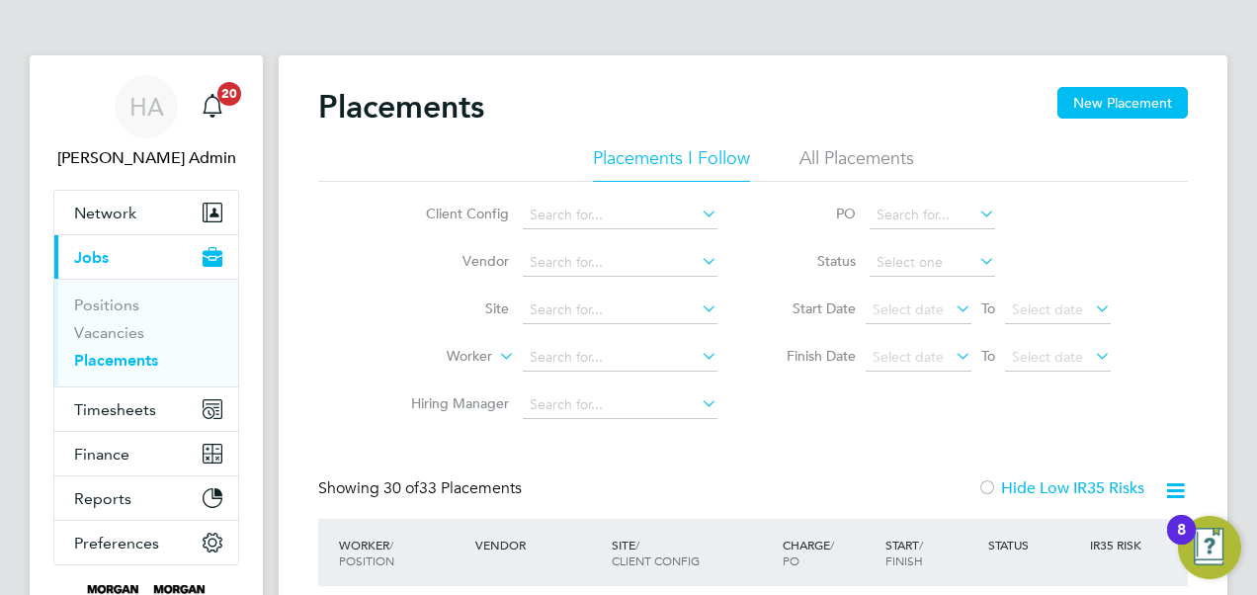
click at [850, 149] on li "All Placements" at bounding box center [857, 164] width 115 height 36
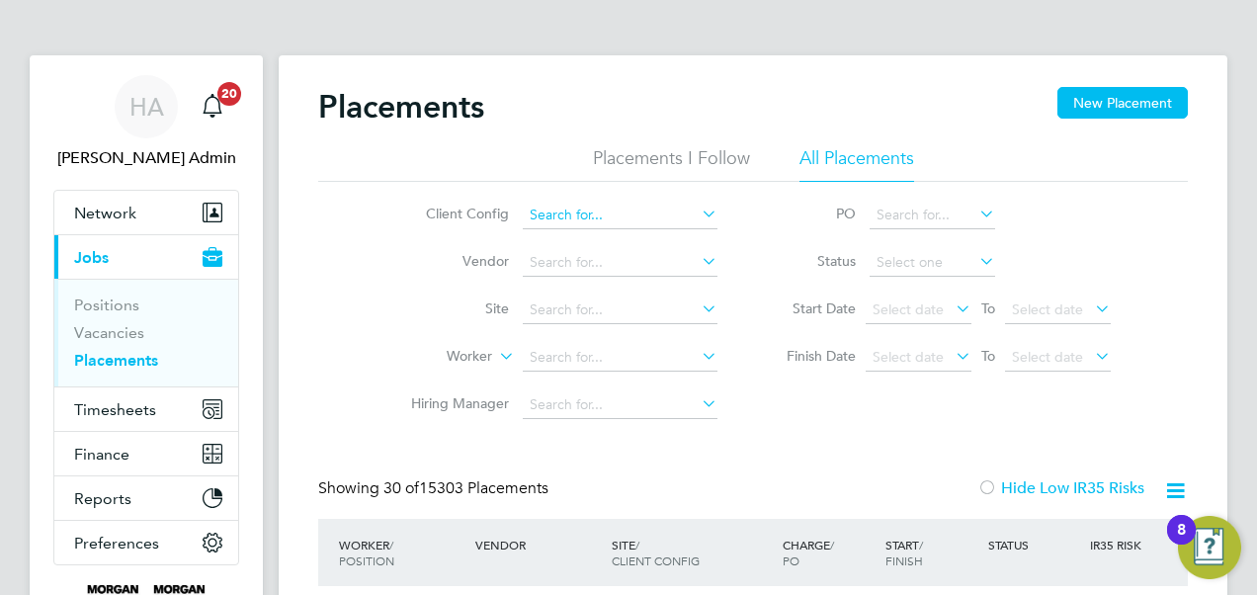
click at [600, 211] on input at bounding box center [620, 216] width 195 height 28
click at [594, 370] on li "Morgan Sindall Construction - Scotland" at bounding box center [794, 376] width 542 height 27
type input "Morgan Sindall Construction - Scotland"
click at [882, 300] on span "Select date" at bounding box center [908, 309] width 71 height 18
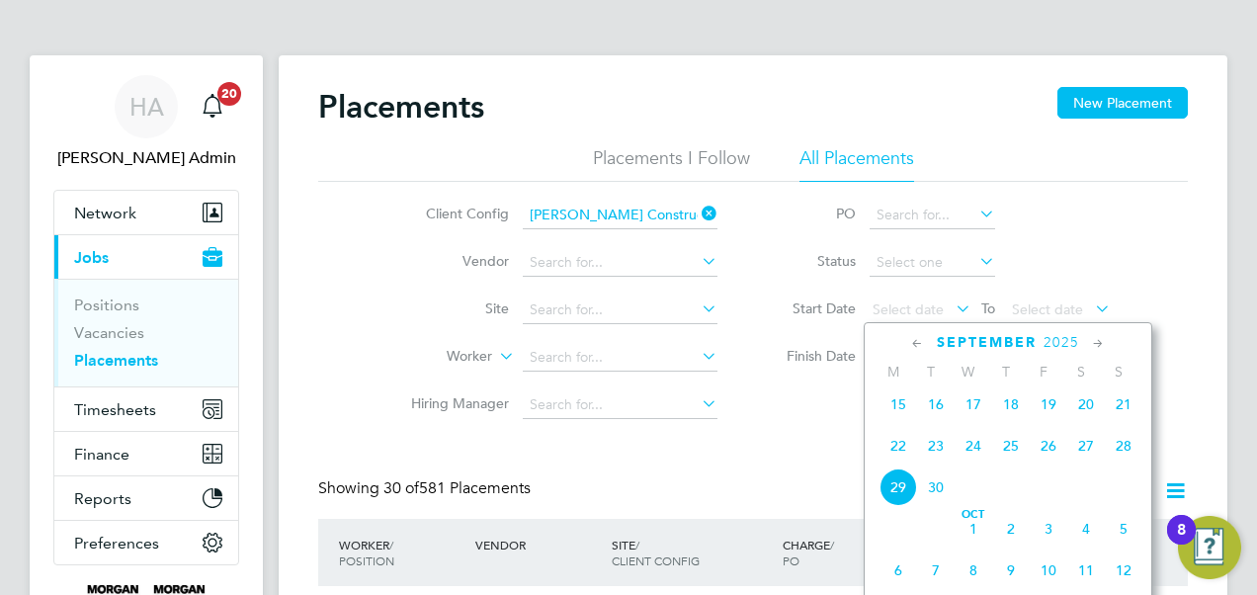
click at [918, 342] on icon at bounding box center [917, 344] width 19 height 22
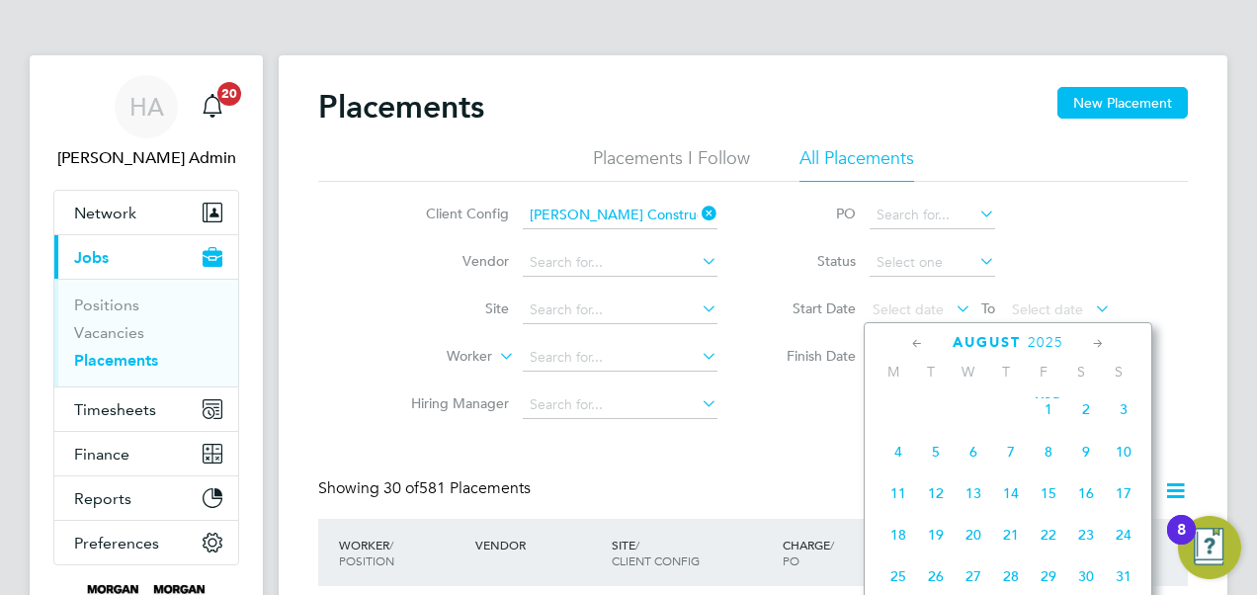
click at [918, 342] on icon at bounding box center [917, 344] width 19 height 22
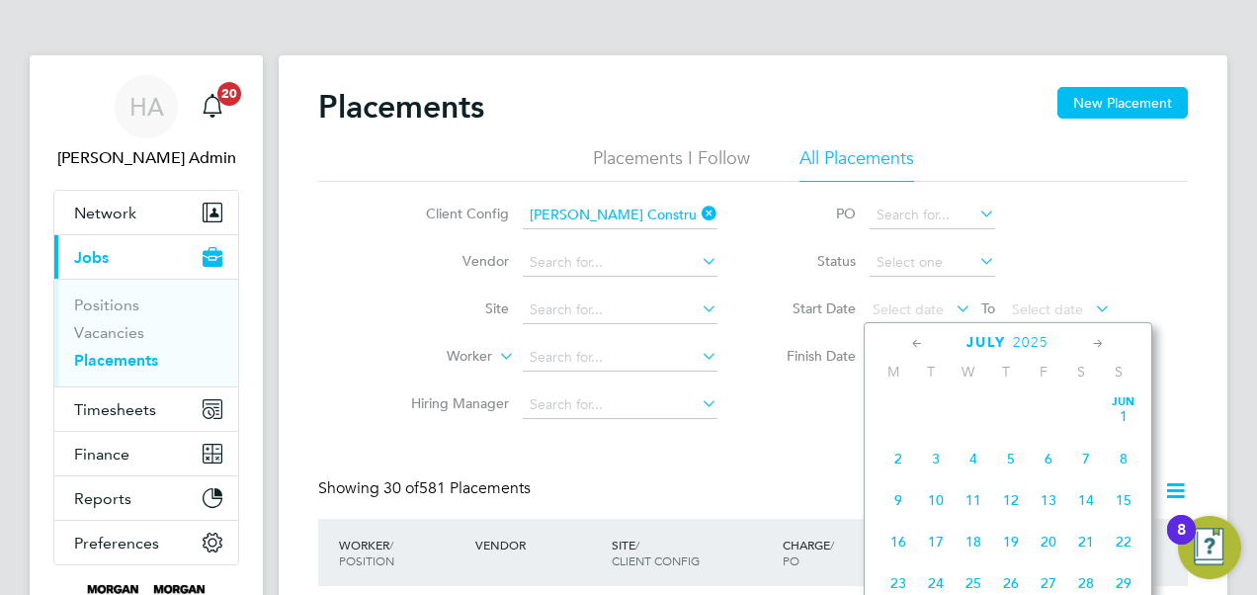
click at [918, 342] on icon at bounding box center [917, 344] width 19 height 22
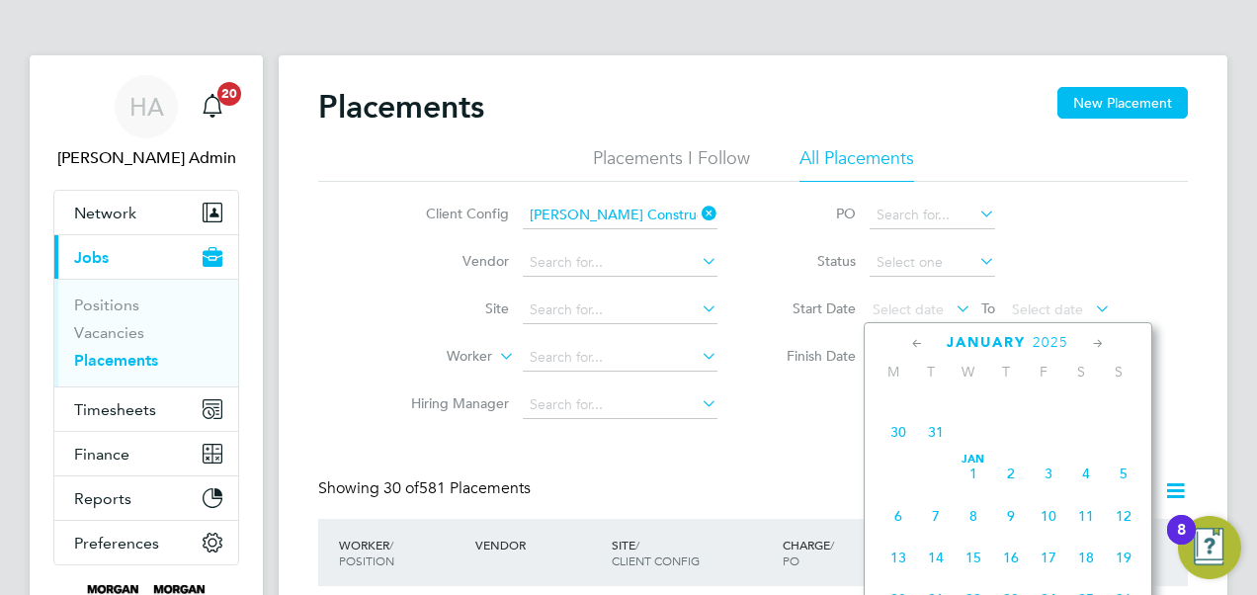
click at [899, 437] on span "30" at bounding box center [899, 432] width 38 height 38
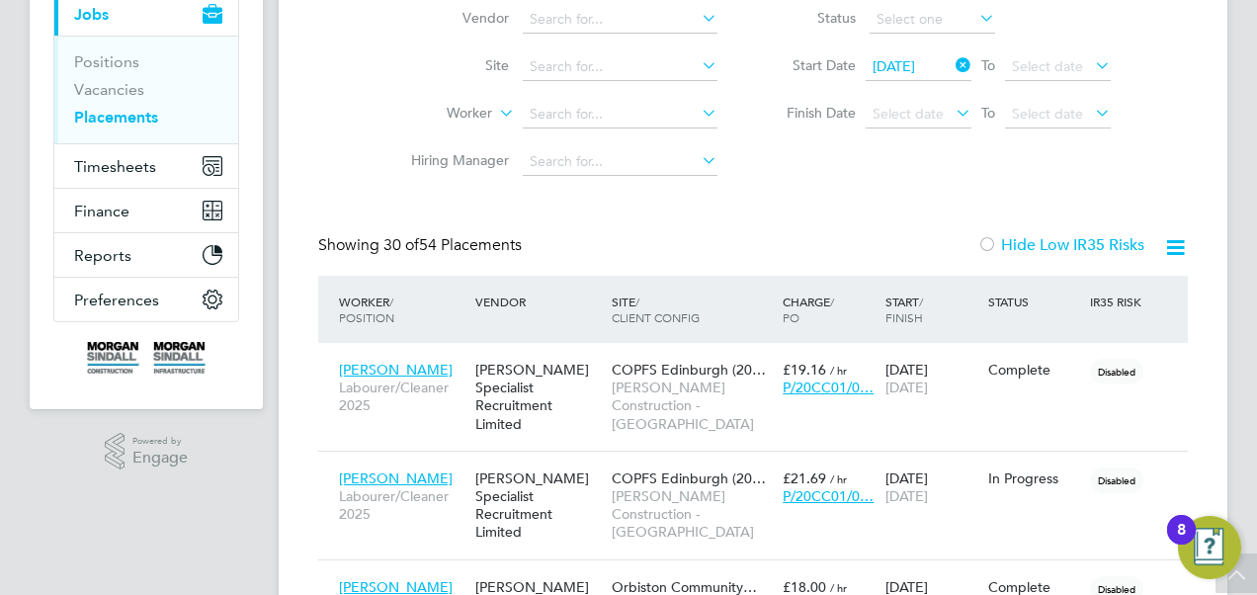
click at [1180, 245] on icon at bounding box center [1175, 247] width 25 height 25
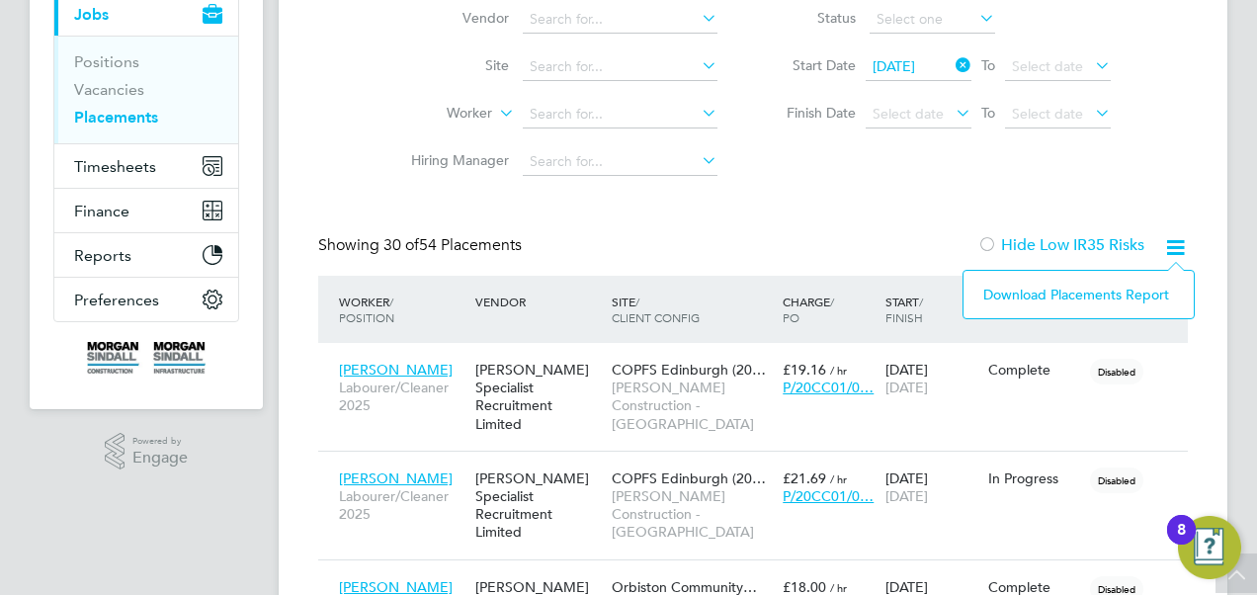
click at [1065, 294] on li "Download Placements Report" at bounding box center [1078, 295] width 211 height 28
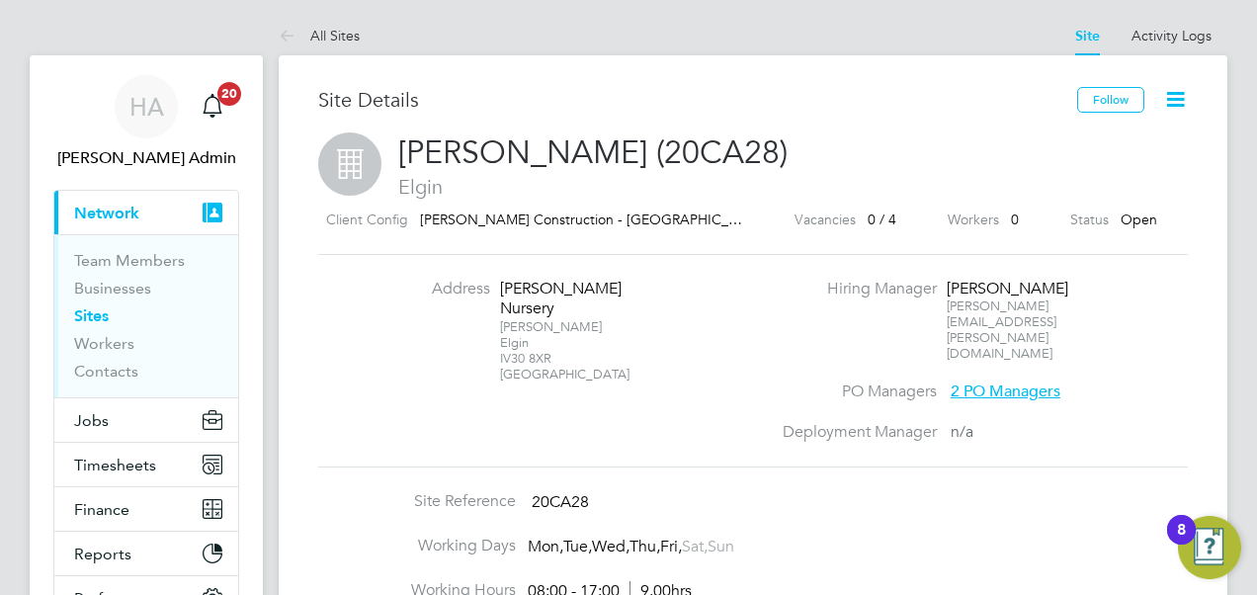
click at [1178, 95] on icon at bounding box center [1175, 99] width 25 height 25
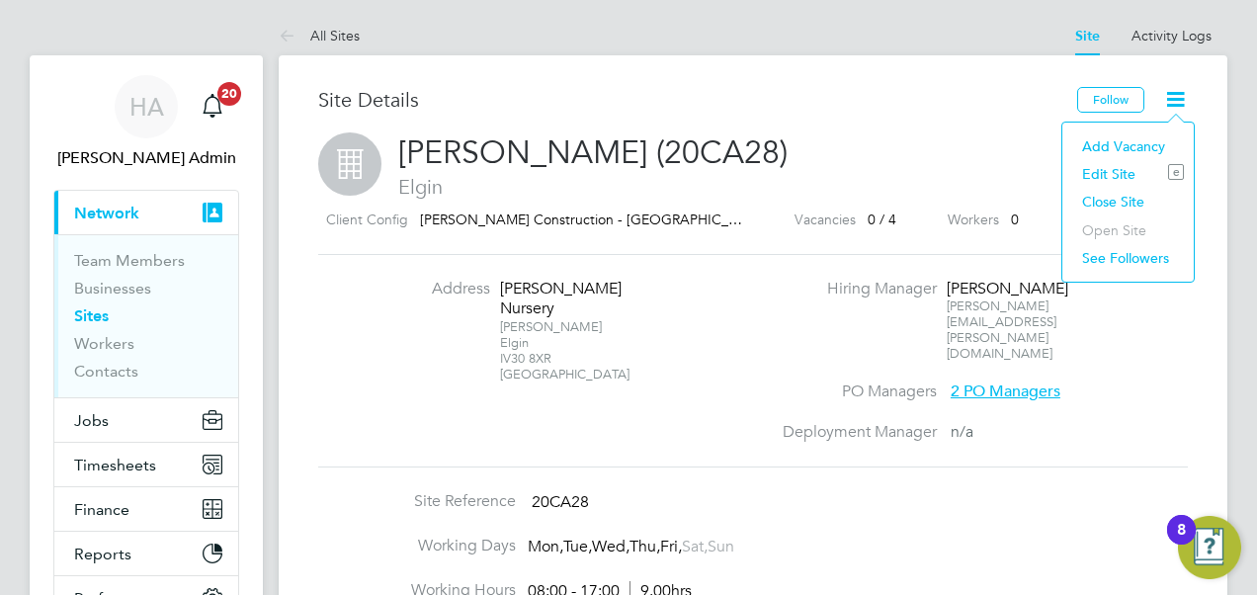
click at [1094, 201] on li "Close Site" at bounding box center [1128, 202] width 112 height 28
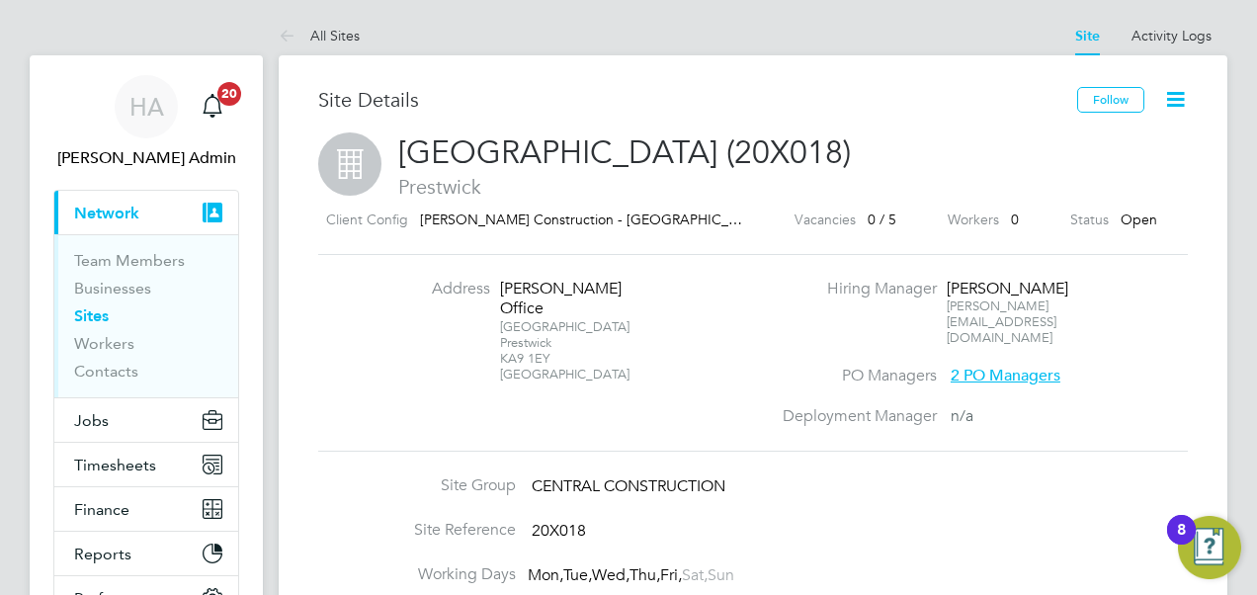
scroll to position [1, 0]
click at [1181, 100] on icon at bounding box center [1175, 98] width 25 height 25
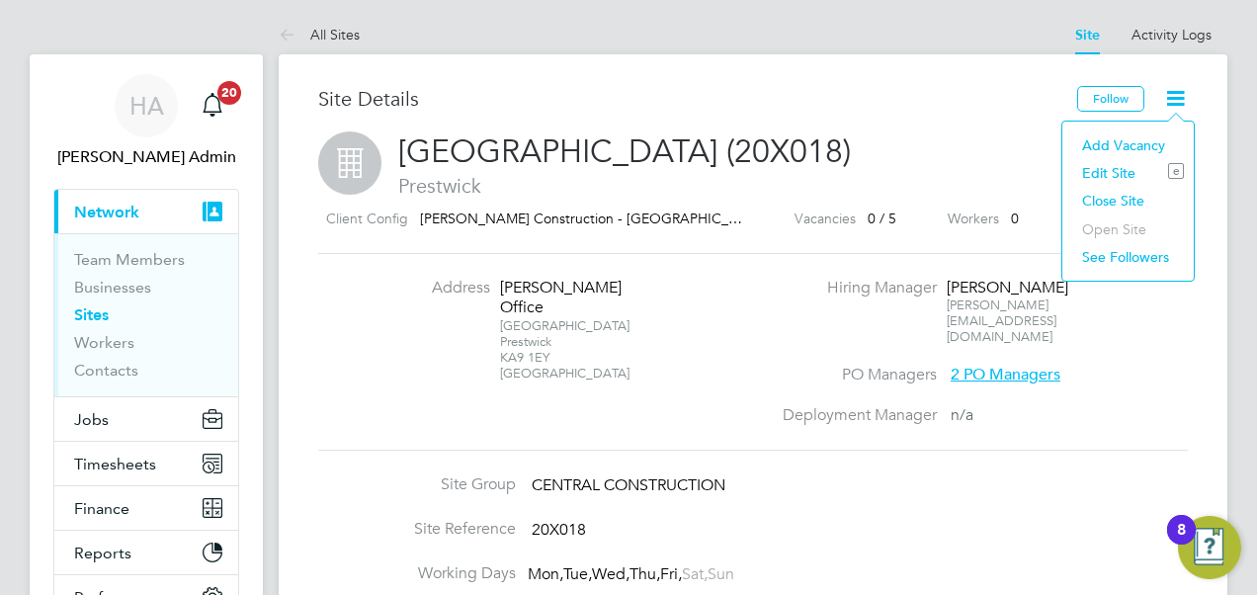
click at [1111, 195] on li "Close Site" at bounding box center [1128, 201] width 112 height 28
